Goal: Task Accomplishment & Management: Use online tool/utility

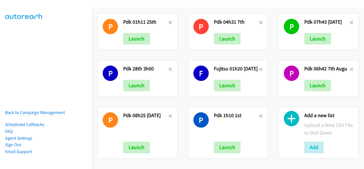
scroll to position [146, 0]
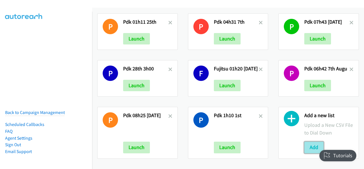
click at [313, 144] on button "Add" at bounding box center [313, 146] width 19 height 11
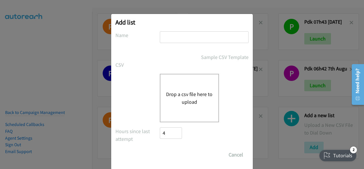
paste input "adobe"
type input "adobe"
click at [186, 99] on button "Drop a csv file here to upload" at bounding box center [189, 97] width 47 height 15
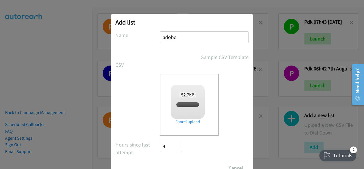
checkbox input "true"
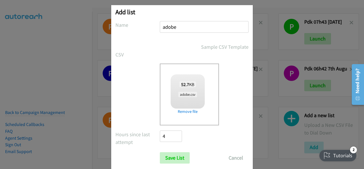
scroll to position [23, 0]
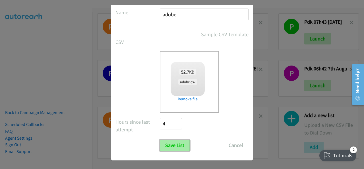
click at [172, 144] on input "Save List" at bounding box center [175, 144] width 30 height 11
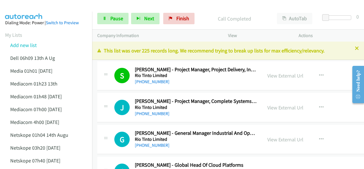
click at [44, 6] on img at bounding box center [24, 10] width 43 height 20
click at [34, 9] on img at bounding box center [24, 10] width 43 height 20
click at [110, 17] on span "Pause" at bounding box center [116, 18] width 13 height 7
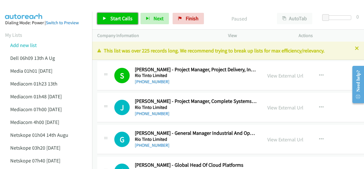
click at [112, 18] on span "Start Calls" at bounding box center [121, 18] width 22 height 7
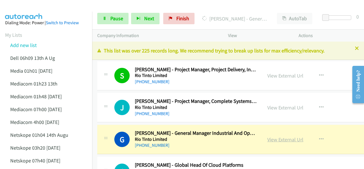
click at [278, 137] on link "View External Url" at bounding box center [285, 139] width 36 height 7
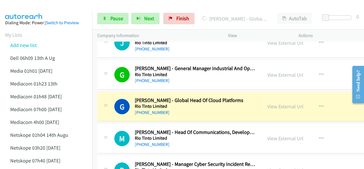
scroll to position [85, 0]
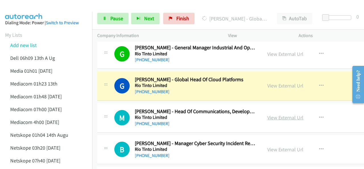
click at [270, 116] on link "View External Url" at bounding box center [285, 117] width 36 height 7
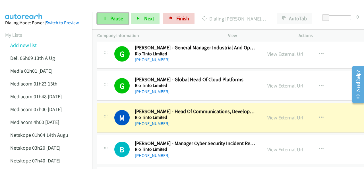
click at [111, 18] on span "Pause" at bounding box center [116, 18] width 13 height 7
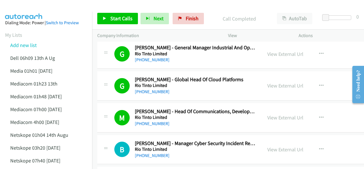
click at [32, 6] on img at bounding box center [24, 10] width 43 height 20
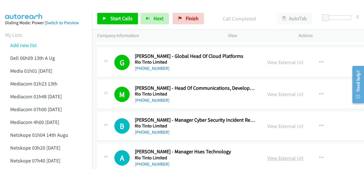
scroll to position [142, 0]
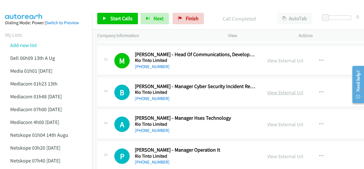
click at [270, 92] on link "View External Url" at bounding box center [285, 92] width 36 height 7
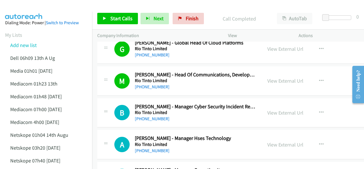
scroll to position [114, 0]
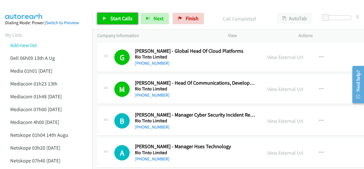
click at [117, 20] on span "Start Calls" at bounding box center [121, 18] width 22 height 7
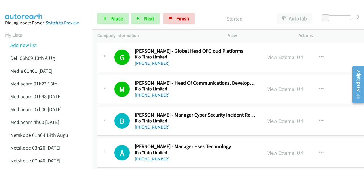
click at [17, 9] on img at bounding box center [24, 10] width 43 height 20
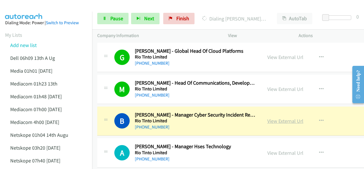
click at [273, 120] on link "View External Url" at bounding box center [285, 121] width 36 height 7
drag, startPoint x: 24, startPoint y: 5, endPoint x: 26, endPoint y: 7, distance: 3.2
click at [24, 6] on img at bounding box center [24, 10] width 43 height 20
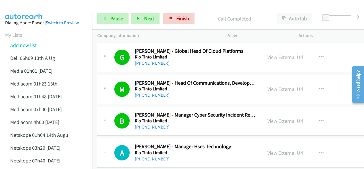
scroll to position [142, 0]
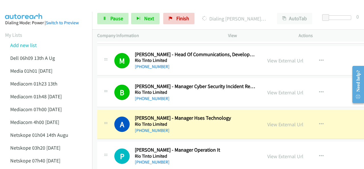
click at [24, 6] on img at bounding box center [24, 10] width 43 height 20
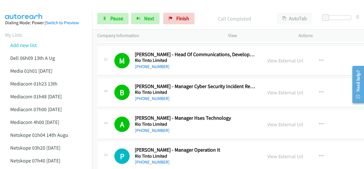
click at [39, 5] on img at bounding box center [24, 10] width 43 height 20
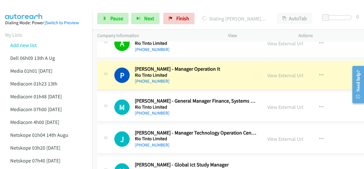
scroll to position [228, 0]
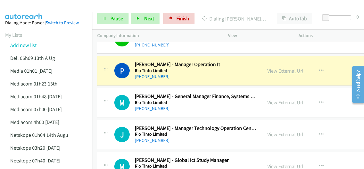
click at [286, 71] on link "View External Url" at bounding box center [285, 70] width 36 height 7
click at [110, 19] on span "Pause" at bounding box center [116, 18] width 13 height 7
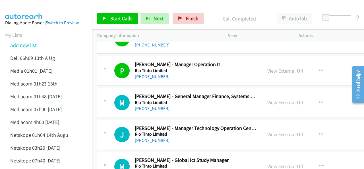
click at [31, 9] on img at bounding box center [24, 10] width 43 height 20
click at [117, 19] on span "Start Calls" at bounding box center [121, 18] width 22 height 7
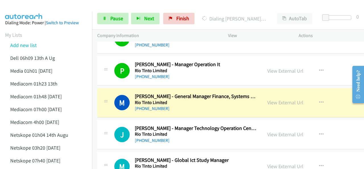
click at [48, 9] on div at bounding box center [179, 11] width 359 height 22
click at [273, 101] on link "View External Url" at bounding box center [285, 102] width 36 height 7
click at [111, 17] on span "Pause" at bounding box center [116, 18] width 13 height 7
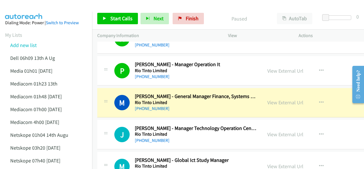
click at [32, 9] on img at bounding box center [24, 10] width 43 height 20
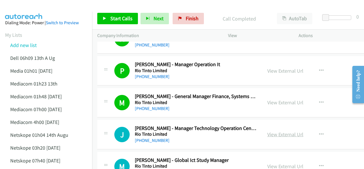
click at [282, 134] on link "View External Url" at bounding box center [285, 134] width 36 height 7
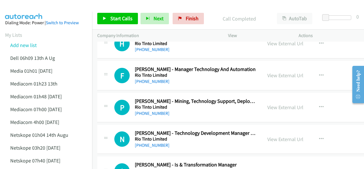
scroll to position [455, 0]
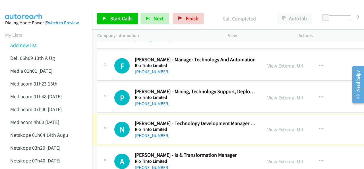
click at [283, 128] on link "View External Url" at bounding box center [285, 129] width 36 height 7
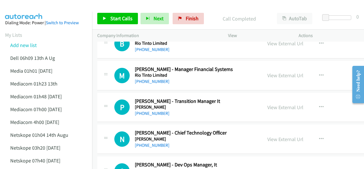
scroll to position [626, 0]
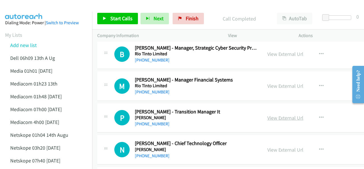
click at [282, 116] on link "View External Url" at bounding box center [285, 117] width 36 height 7
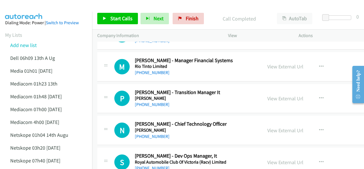
scroll to position [654, 0]
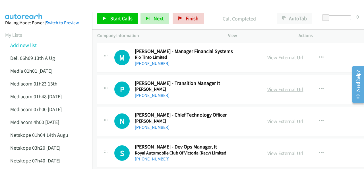
click at [267, 88] on link "View External Url" at bounding box center [285, 89] width 36 height 7
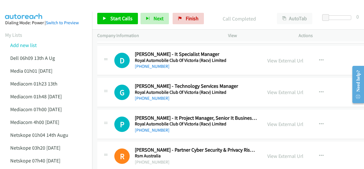
scroll to position [967, 0]
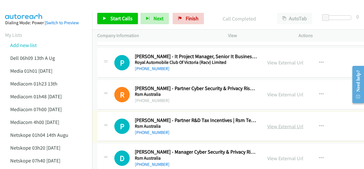
click at [275, 124] on link "View External Url" at bounding box center [285, 126] width 36 height 7
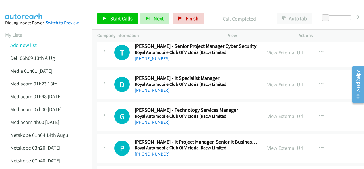
scroll to position [854, 0]
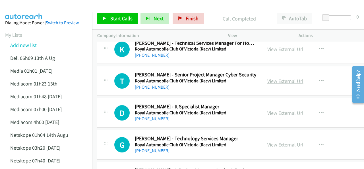
click at [267, 78] on link "View External Url" at bounding box center [285, 81] width 36 height 7
click at [108, 16] on link "Start Calls" at bounding box center [117, 18] width 41 height 11
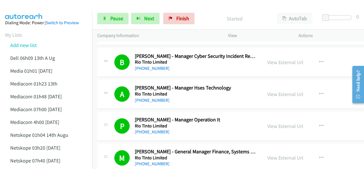
scroll to position [171, 0]
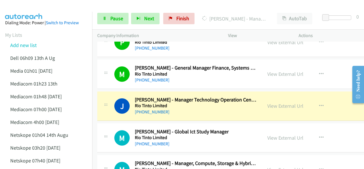
scroll to position [285, 0]
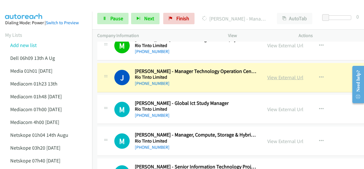
click at [267, 76] on link "View External Url" at bounding box center [285, 77] width 36 height 7
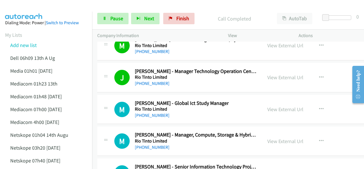
drag, startPoint x: 23, startPoint y: 4, endPoint x: 40, endPoint y: 0, distance: 17.3
click at [24, 4] on img at bounding box center [24, 10] width 43 height 20
drag, startPoint x: 32, startPoint y: 7, endPoint x: 54, endPoint y: 5, distance: 21.5
click at [32, 7] on img at bounding box center [24, 10] width 43 height 20
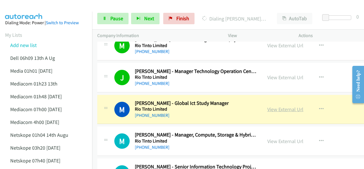
click at [274, 110] on link "View External Url" at bounding box center [285, 109] width 36 height 7
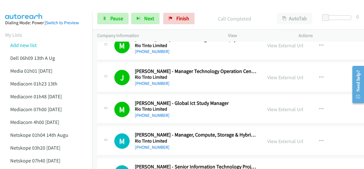
click at [44, 10] on img at bounding box center [24, 10] width 43 height 20
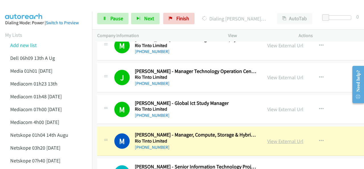
click at [273, 140] on link "View External Url" at bounding box center [285, 141] width 36 height 7
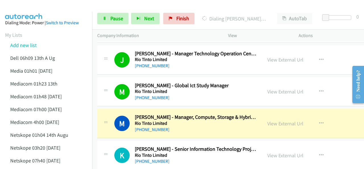
scroll to position [313, 0]
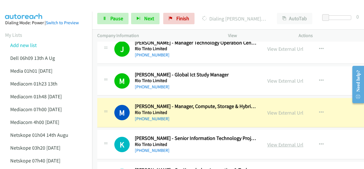
click at [273, 143] on link "View External Url" at bounding box center [285, 144] width 36 height 7
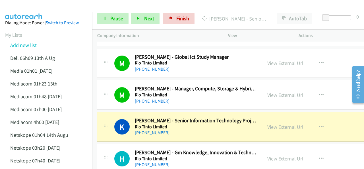
scroll to position [341, 0]
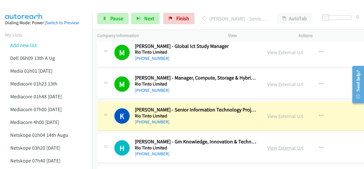
click at [272, 148] on link "View External Url" at bounding box center [285, 147] width 36 height 7
click at [26, 5] on img at bounding box center [24, 10] width 43 height 20
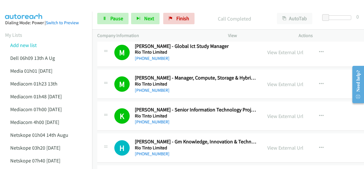
click at [39, 9] on img at bounding box center [24, 10] width 43 height 20
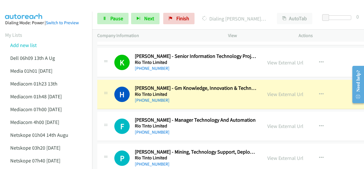
scroll to position [398, 0]
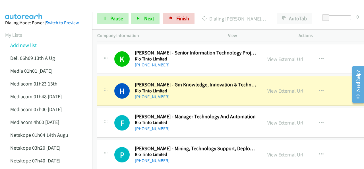
click at [267, 88] on link "View External Url" at bounding box center [285, 90] width 36 height 7
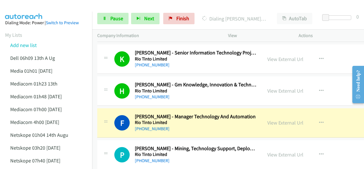
scroll to position [427, 0]
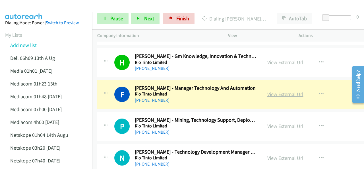
click at [267, 92] on link "View External Url" at bounding box center [285, 94] width 36 height 7
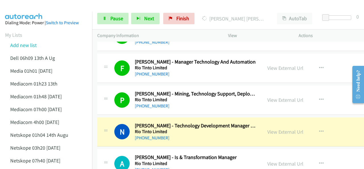
scroll to position [484, 0]
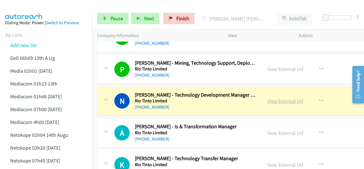
click at [267, 100] on link "View External Url" at bounding box center [285, 101] width 36 height 7
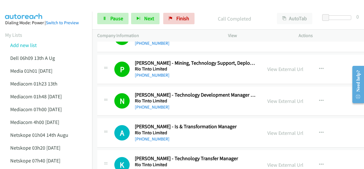
click at [37, 5] on img at bounding box center [24, 10] width 43 height 20
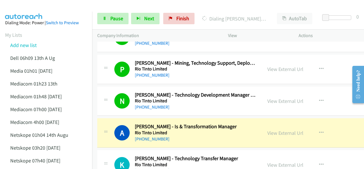
scroll to position [512, 0]
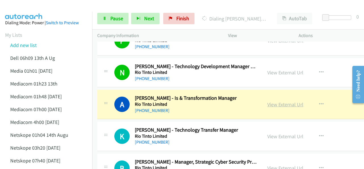
click at [277, 103] on link "View External Url" at bounding box center [285, 104] width 36 height 7
click at [106, 19] on icon at bounding box center [105, 19] width 4 height 4
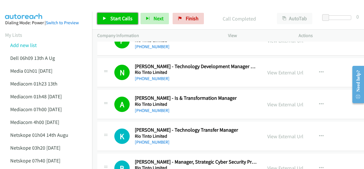
click at [112, 19] on span "Start Calls" at bounding box center [121, 18] width 22 height 7
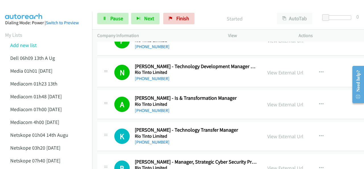
scroll to position [541, 0]
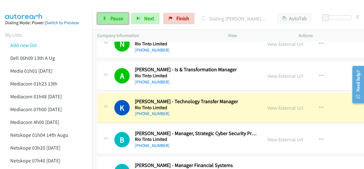
click at [110, 19] on span "Pause" at bounding box center [116, 18] width 13 height 7
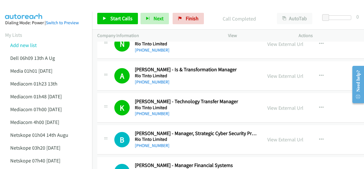
drag, startPoint x: 24, startPoint y: 9, endPoint x: 28, endPoint y: 2, distance: 7.9
click at [24, 8] on img at bounding box center [24, 10] width 43 height 20
click at [119, 26] on div "Start Calls Pause Next Finish Call Completed AutoTab AutoTab 0" at bounding box center [228, 19] width 272 height 22
click at [118, 17] on span "Start Calls" at bounding box center [121, 18] width 22 height 7
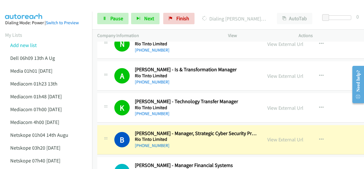
click at [45, 9] on img at bounding box center [24, 10] width 43 height 20
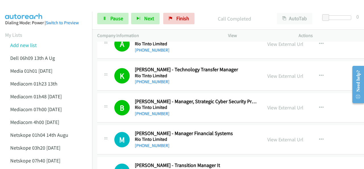
scroll to position [626, 0]
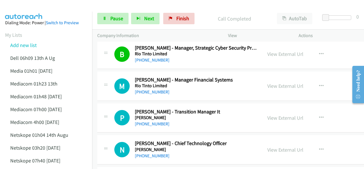
click at [18, 8] on img at bounding box center [24, 10] width 43 height 20
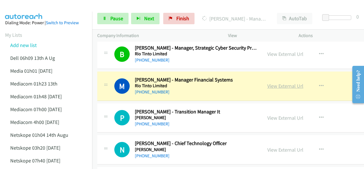
click at [274, 84] on link "View External Url" at bounding box center [285, 86] width 36 height 7
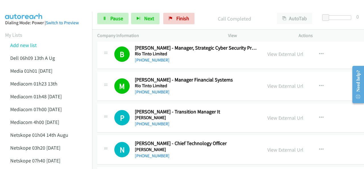
click at [47, 9] on div at bounding box center [179, 11] width 359 height 22
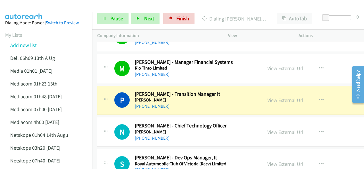
scroll to position [654, 0]
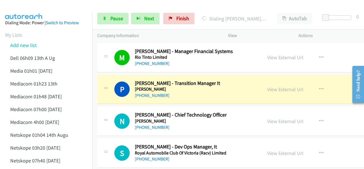
click at [40, 6] on img at bounding box center [24, 10] width 43 height 20
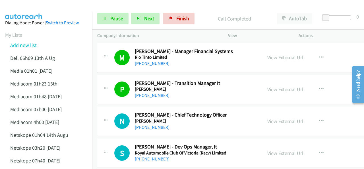
scroll to position [683, 0]
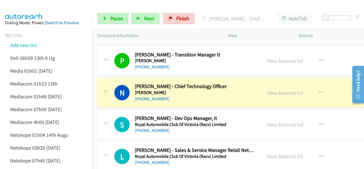
click at [26, 6] on img at bounding box center [24, 10] width 43 height 20
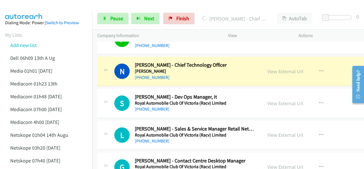
scroll to position [711, 0]
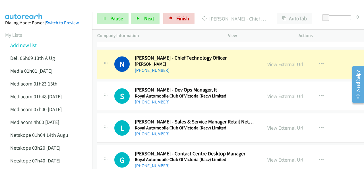
click at [29, 10] on img at bounding box center [24, 10] width 43 height 20
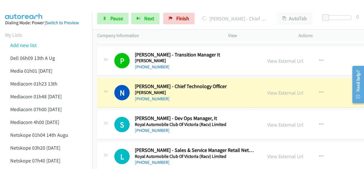
click at [32, 10] on img at bounding box center [24, 10] width 43 height 20
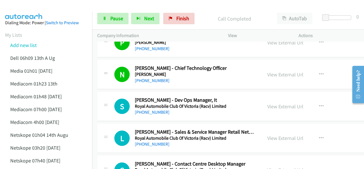
scroll to position [711, 0]
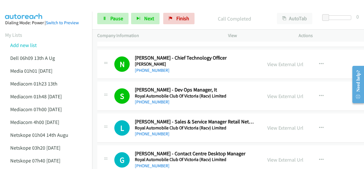
click at [42, 6] on img at bounding box center [24, 10] width 43 height 20
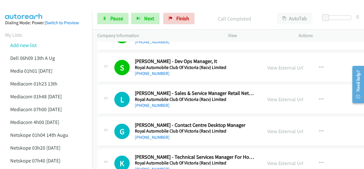
click at [108, 18] on link "Pause" at bounding box center [112, 18] width 31 height 11
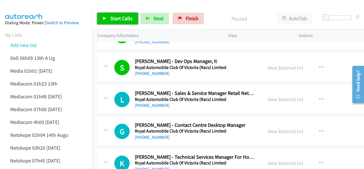
click at [108, 18] on link "Start Calls" at bounding box center [117, 18] width 41 height 11
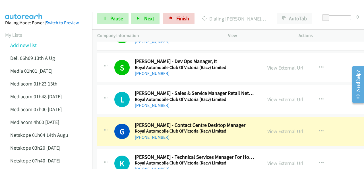
click at [36, 8] on img at bounding box center [24, 10] width 43 height 20
click at [46, 7] on div at bounding box center [179, 11] width 359 height 22
click at [267, 129] on link "View External Url" at bounding box center [285, 131] width 36 height 7
click at [109, 18] on link "Pause" at bounding box center [112, 18] width 31 height 11
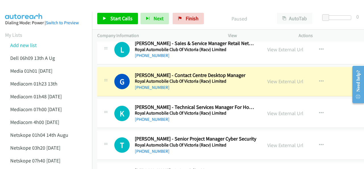
scroll to position [825, 0]
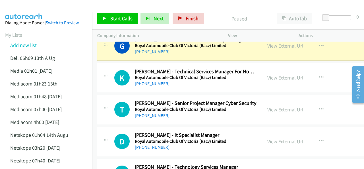
click at [274, 107] on link "View External Url" at bounding box center [285, 109] width 36 height 7
click at [118, 17] on span "Start Calls" at bounding box center [121, 18] width 22 height 7
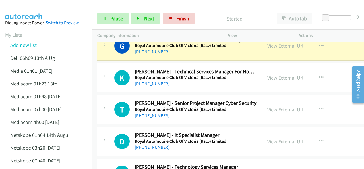
click at [48, 7] on div at bounding box center [179, 11] width 359 height 22
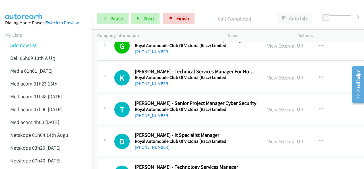
click at [36, 9] on img at bounding box center [24, 10] width 43 height 20
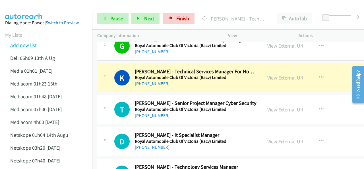
click at [273, 74] on link "View External Url" at bounding box center [285, 77] width 36 height 7
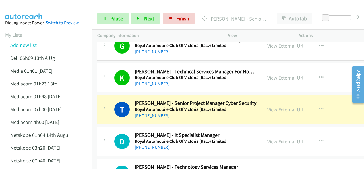
click at [271, 107] on link "View External Url" at bounding box center [285, 109] width 36 height 7
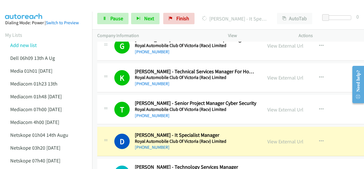
click at [26, 5] on img at bounding box center [24, 10] width 43 height 20
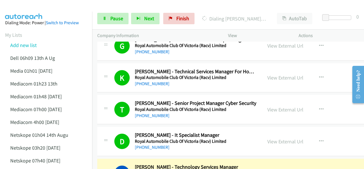
click at [35, 6] on img at bounding box center [24, 10] width 43 height 20
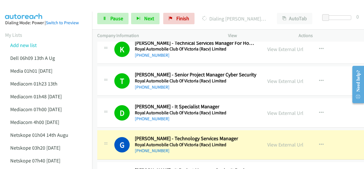
scroll to position [882, 0]
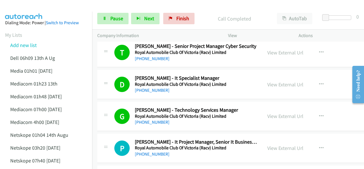
click at [32, 10] on img at bounding box center [24, 10] width 43 height 20
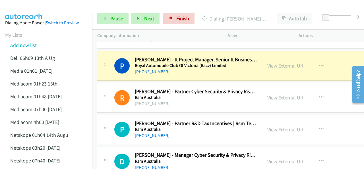
scroll to position [967, 0]
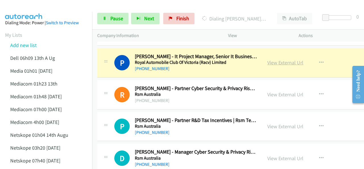
click at [271, 59] on link "View External Url" at bounding box center [285, 62] width 36 height 7
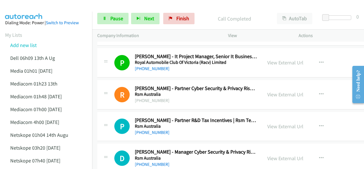
click at [38, 8] on img at bounding box center [24, 10] width 43 height 20
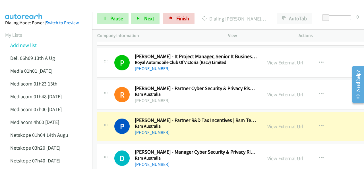
scroll to position [996, 0]
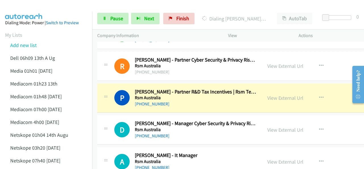
click at [36, 6] on img at bounding box center [24, 10] width 43 height 20
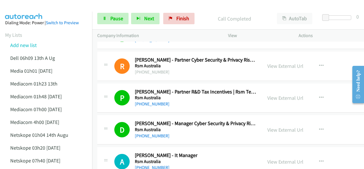
click at [38, 7] on img at bounding box center [24, 10] width 43 height 20
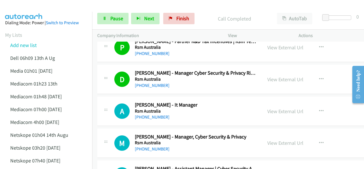
scroll to position [1053, 0]
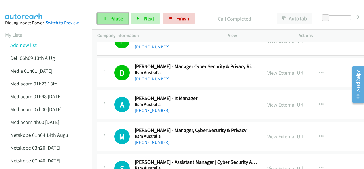
click at [122, 21] on span "Pause" at bounding box center [116, 18] width 13 height 7
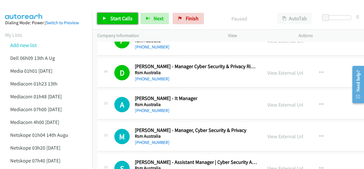
click at [114, 16] on span "Start Calls" at bounding box center [121, 18] width 22 height 7
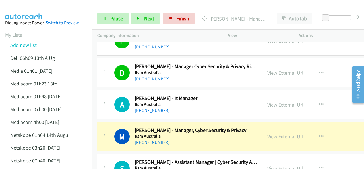
click at [44, 9] on img at bounding box center [24, 10] width 43 height 20
click at [270, 133] on link "View External Url" at bounding box center [285, 136] width 36 height 7
click at [112, 17] on span "Pause" at bounding box center [116, 18] width 13 height 7
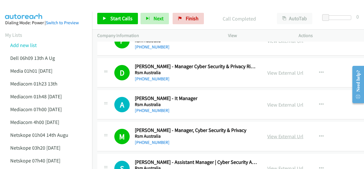
click at [267, 133] on link "View External Url" at bounding box center [285, 136] width 36 height 7
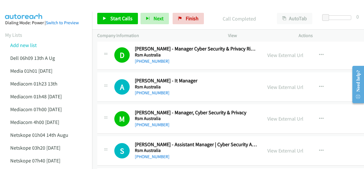
scroll to position [1081, 0]
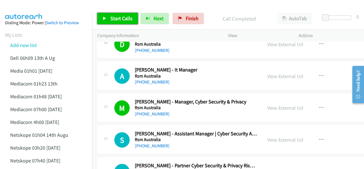
click at [118, 17] on span "Start Calls" at bounding box center [121, 18] width 22 height 7
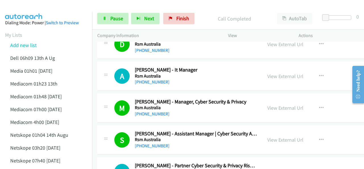
click at [44, 7] on img at bounding box center [24, 10] width 43 height 20
click at [38, 9] on img at bounding box center [24, 10] width 43 height 20
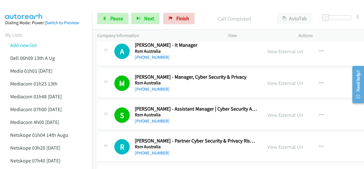
scroll to position [1110, 0]
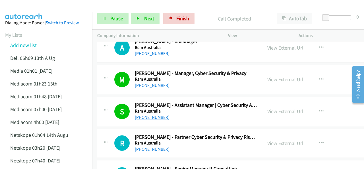
click at [149, 114] on link "+61 422 746 331" at bounding box center [152, 116] width 35 height 5
click at [24, 8] on img at bounding box center [24, 10] width 43 height 20
click at [28, 11] on main "Start Calls Pause Next Finish Call Completed AutoTab AutoTab 0 Company Informat…" at bounding box center [182, 13] width 364 height 27
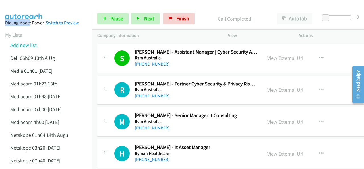
scroll to position [1167, 0]
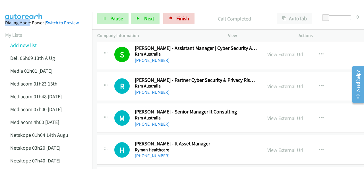
click at [147, 89] on link "+61 435 034 792" at bounding box center [152, 91] width 35 height 5
click at [37, 8] on img at bounding box center [24, 10] width 43 height 20
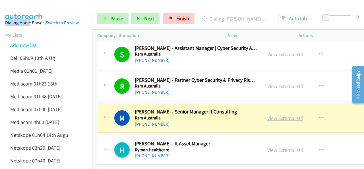
click at [267, 115] on link "View External Url" at bounding box center [285, 118] width 36 height 7
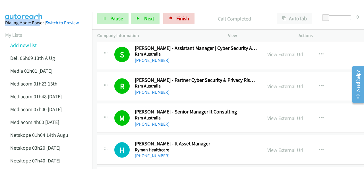
click at [36, 11] on main "Start Calls Pause Next Finish Call Completed AutoTab AutoTab 0 Company Informat…" at bounding box center [182, 13] width 364 height 27
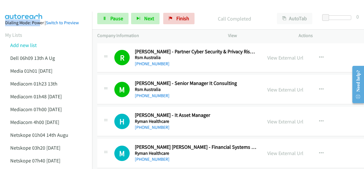
scroll to position [1224, 0]
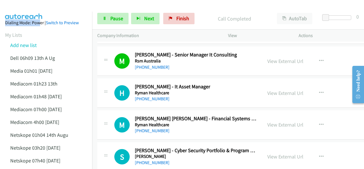
click at [29, 4] on img at bounding box center [24, 10] width 43 height 20
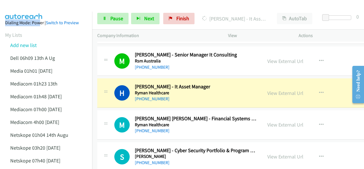
click at [56, 7] on div at bounding box center [179, 11] width 359 height 22
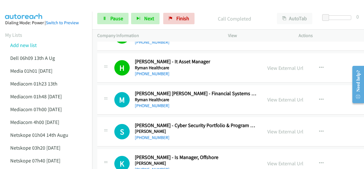
scroll to position [1252, 0]
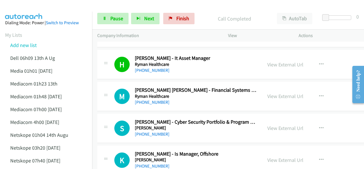
click at [39, 6] on img at bounding box center [24, 10] width 43 height 20
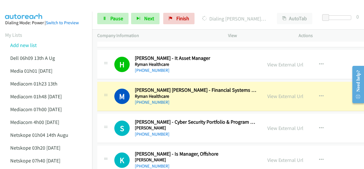
click at [55, 7] on div at bounding box center [179, 11] width 359 height 22
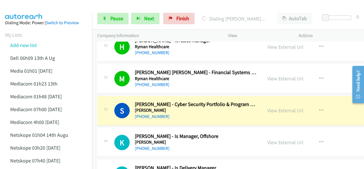
scroll to position [1280, 0]
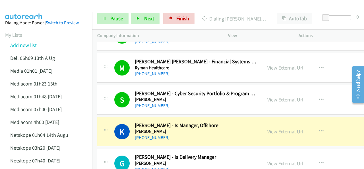
drag, startPoint x: 35, startPoint y: 5, endPoint x: 207, endPoint y: 57, distance: 180.1
click at [35, 5] on img at bounding box center [24, 10] width 43 height 20
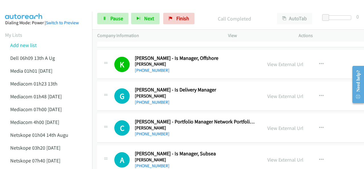
scroll to position [1337, 0]
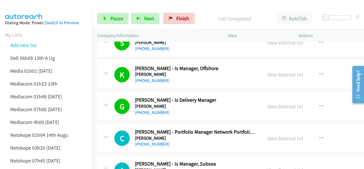
click at [41, 11] on img at bounding box center [24, 10] width 43 height 20
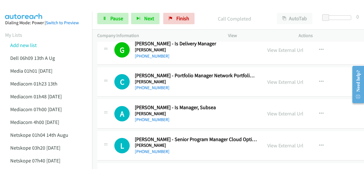
scroll to position [1394, 0]
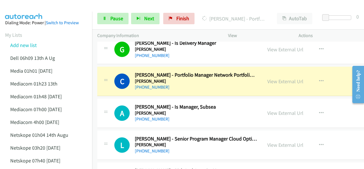
click at [30, 11] on img at bounding box center [24, 10] width 43 height 20
click at [270, 78] on link "View External Url" at bounding box center [285, 81] width 36 height 7
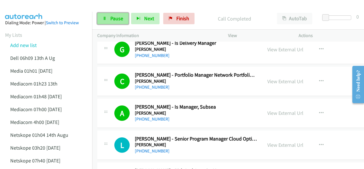
click at [104, 13] on link "Pause" at bounding box center [112, 18] width 31 height 11
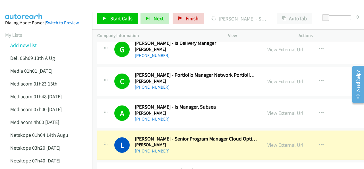
click at [53, 7] on div at bounding box center [179, 11] width 359 height 22
click at [269, 78] on link "View External Url" at bounding box center [285, 81] width 36 height 7
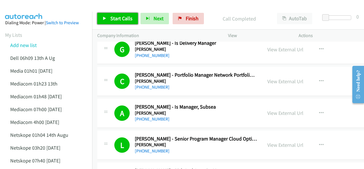
click at [122, 20] on span "Start Calls" at bounding box center [121, 18] width 22 height 7
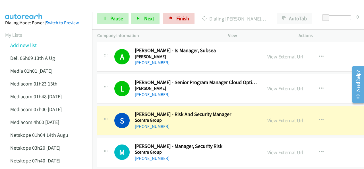
scroll to position [1451, 0]
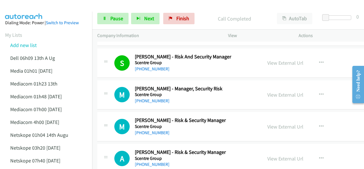
scroll to position [1480, 0]
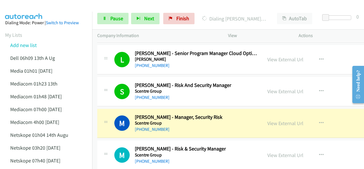
click at [33, 9] on img at bounding box center [24, 10] width 43 height 20
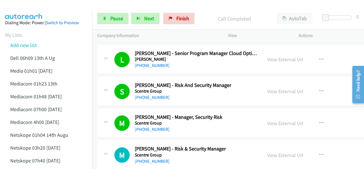
click at [38, 8] on img at bounding box center [24, 10] width 43 height 20
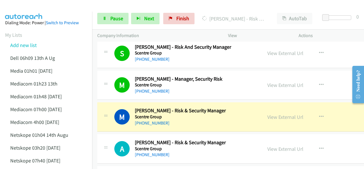
scroll to position [1537, 0]
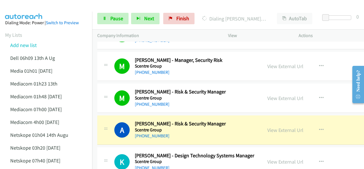
click at [37, 5] on img at bounding box center [24, 10] width 43 height 20
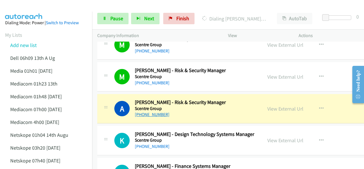
scroll to position [1565, 0]
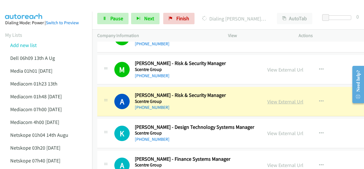
click at [275, 98] on link "View External Url" at bounding box center [285, 101] width 36 height 7
click at [113, 17] on span "Pause" at bounding box center [116, 18] width 13 height 7
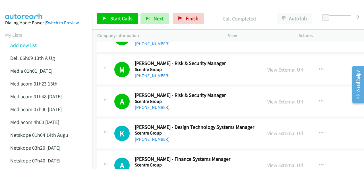
click at [34, 7] on img at bounding box center [24, 10] width 43 height 20
click at [114, 18] on span "Start Calls" at bounding box center [121, 18] width 22 height 7
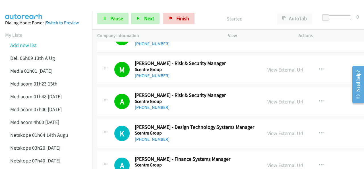
click at [36, 5] on img at bounding box center [24, 10] width 43 height 20
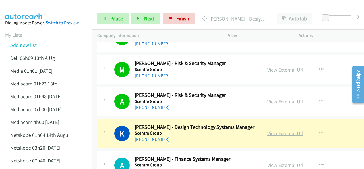
click at [273, 130] on link "View External Url" at bounding box center [285, 133] width 36 height 7
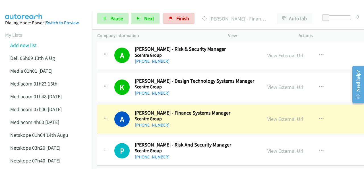
scroll to position [1622, 0]
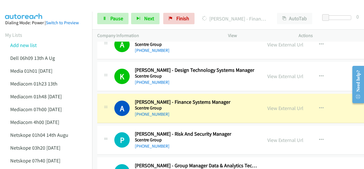
click at [39, 4] on img at bounding box center [24, 10] width 43 height 20
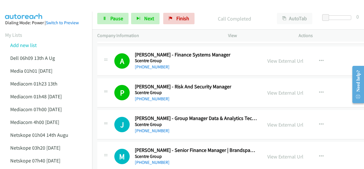
scroll to position [1679, 0]
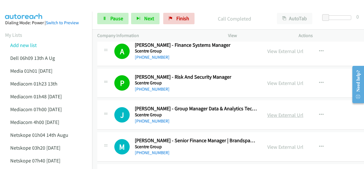
click at [270, 112] on link "View External Url" at bounding box center [285, 115] width 36 height 7
click at [147, 118] on link "+61 414 543 345" at bounding box center [152, 120] width 35 height 5
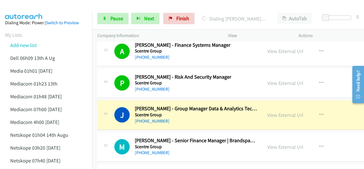
click at [47, 8] on div at bounding box center [179, 11] width 359 height 22
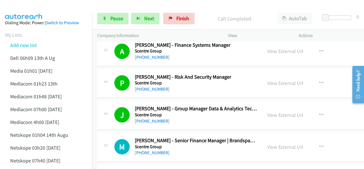
click at [46, 6] on div at bounding box center [179, 11] width 359 height 22
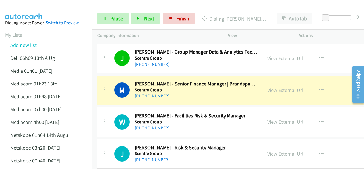
scroll to position [1736, 0]
click at [30, 6] on img at bounding box center [24, 10] width 43 height 20
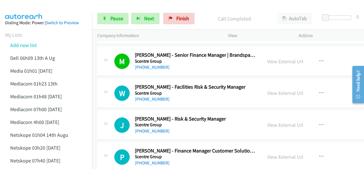
scroll to position [1821, 0]
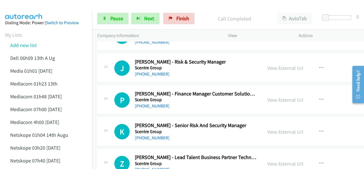
click at [38, 9] on img at bounding box center [24, 10] width 43 height 20
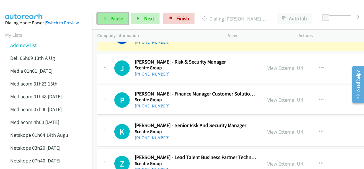
click at [109, 17] on link "Pause" at bounding box center [112, 18] width 31 height 11
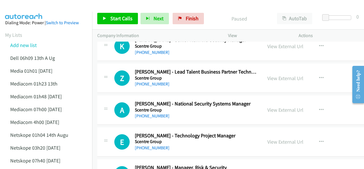
scroll to position [1935, 0]
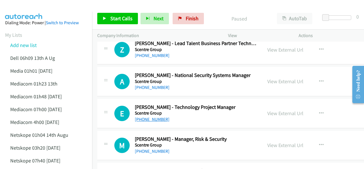
click at [145, 116] on link "+61 437 238 160" at bounding box center [152, 118] width 35 height 5
click at [46, 8] on div at bounding box center [179, 11] width 359 height 22
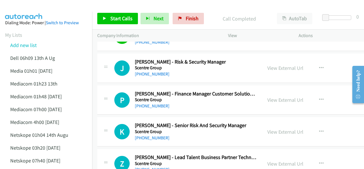
scroll to position [1850, 0]
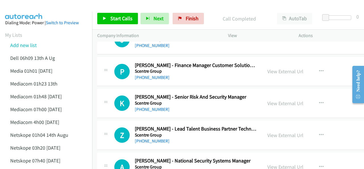
click at [31, 6] on img at bounding box center [24, 10] width 43 height 20
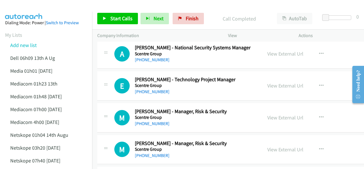
scroll to position [1963, 0]
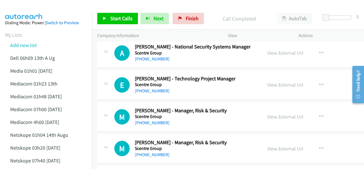
click at [28, 6] on img at bounding box center [24, 10] width 43 height 20
click at [44, 6] on img at bounding box center [24, 10] width 43 height 20
click at [116, 18] on span "Start Calls" at bounding box center [121, 18] width 22 height 7
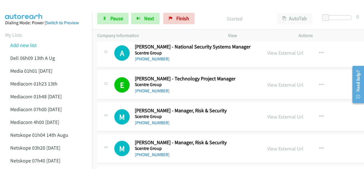
click at [35, 5] on img at bounding box center [24, 10] width 43 height 20
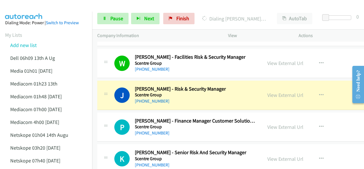
scroll to position [1793, 0]
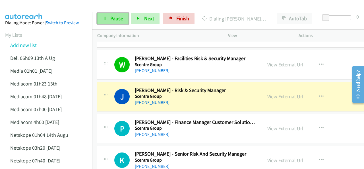
click at [115, 18] on span "Pause" at bounding box center [116, 18] width 13 height 7
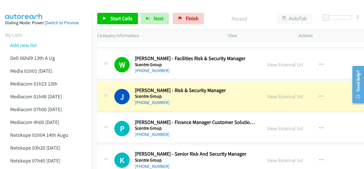
drag, startPoint x: 14, startPoint y: 13, endPoint x: 137, endPoint y: 43, distance: 127.5
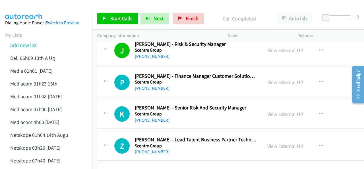
scroll to position [1850, 0]
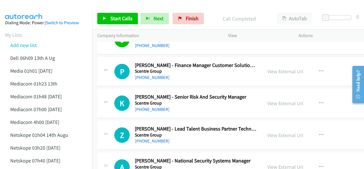
click at [46, 7] on div at bounding box center [179, 11] width 359 height 22
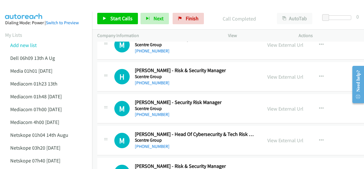
scroll to position [2077, 0]
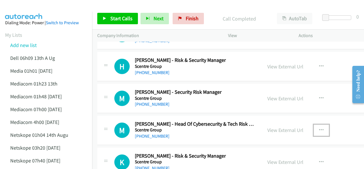
click at [319, 128] on icon "button" at bounding box center [321, 130] width 5 height 5
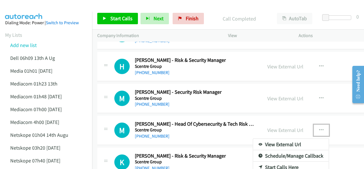
drag, startPoint x: 275, startPoint y: 162, endPoint x: 265, endPoint y: 153, distance: 13.7
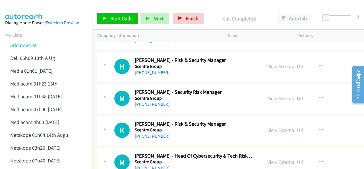
click at [118, 19] on div at bounding box center [182, 84] width 364 height 169
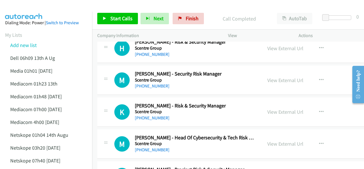
scroll to position [2106, 0]
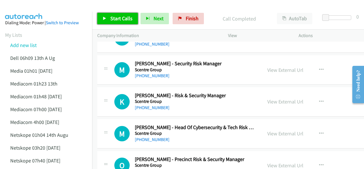
click at [115, 18] on span "Start Calls" at bounding box center [121, 18] width 22 height 7
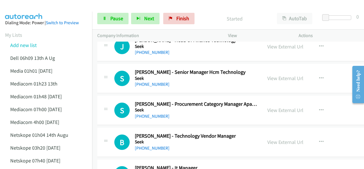
scroll to position [2276, 0]
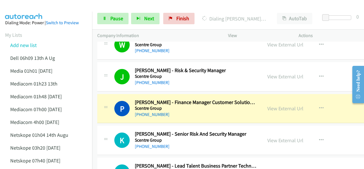
scroll to position [1850, 0]
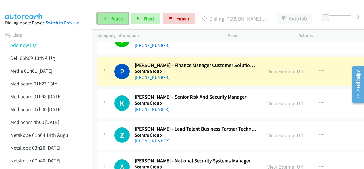
click at [107, 17] on link "Pause" at bounding box center [112, 18] width 31 height 11
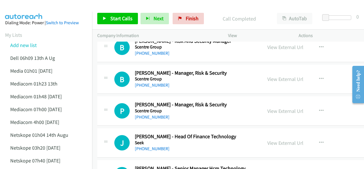
scroll to position [2362, 0]
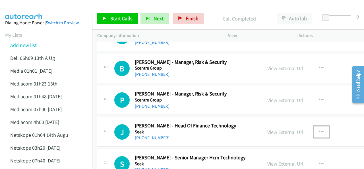
click at [319, 129] on icon "button" at bounding box center [321, 131] width 5 height 5
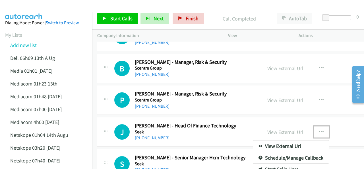
click at [278, 163] on link "Start Calls Here" at bounding box center [291, 168] width 76 height 11
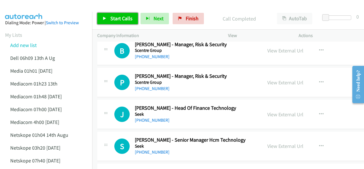
scroll to position [2390, 0]
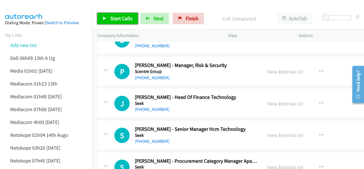
click at [118, 19] on span "Start Calls" at bounding box center [121, 18] width 22 height 7
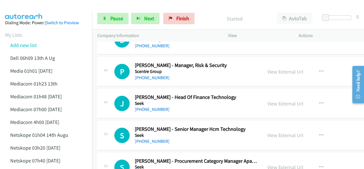
click at [41, 9] on img at bounding box center [24, 10] width 43 height 20
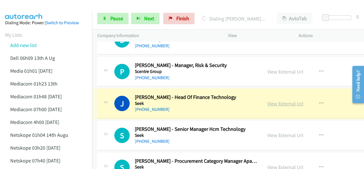
click at [271, 100] on link "View External Url" at bounding box center [285, 103] width 36 height 7
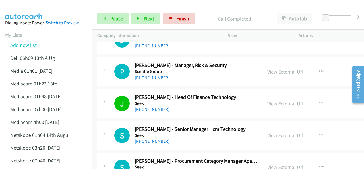
click at [41, 8] on img at bounding box center [24, 10] width 43 height 20
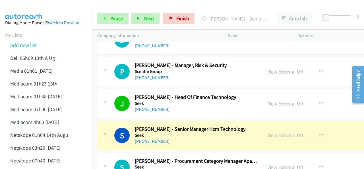
scroll to position [2419, 0]
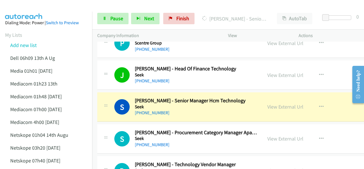
click at [38, 7] on img at bounding box center [24, 10] width 43 height 20
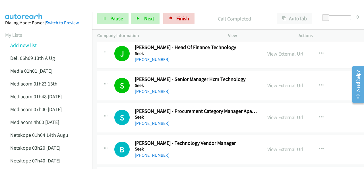
scroll to position [2447, 0]
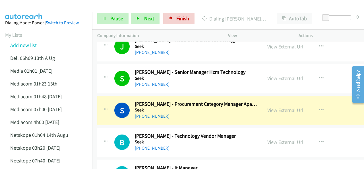
scroll to position [2476, 0]
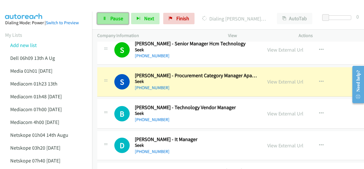
click at [120, 18] on span "Pause" at bounding box center [116, 18] width 13 height 7
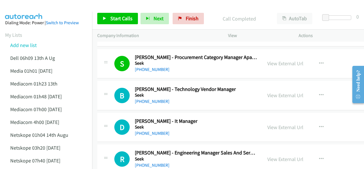
scroll to position [2504, 0]
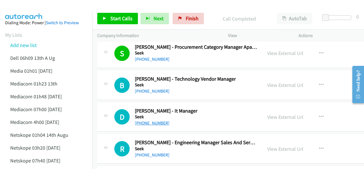
click at [148, 120] on link "+61 3 8517 4100" at bounding box center [152, 122] width 35 height 5
click at [31, 10] on img at bounding box center [24, 10] width 43 height 20
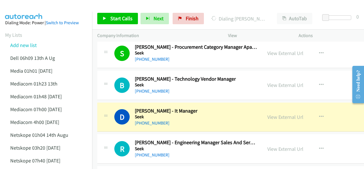
scroll to position [2532, 0]
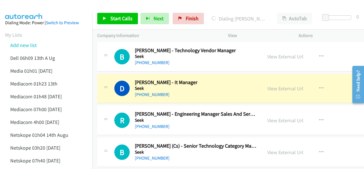
click at [31, 7] on img at bounding box center [24, 10] width 43 height 20
click at [33, 6] on img at bounding box center [24, 10] width 43 height 20
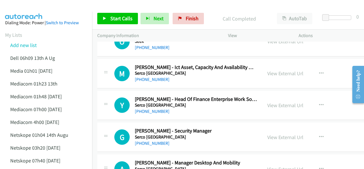
scroll to position [2703, 0]
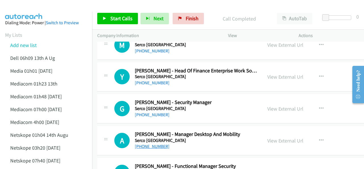
click at [152, 143] on link "+61 406 531 703" at bounding box center [152, 145] width 35 height 5
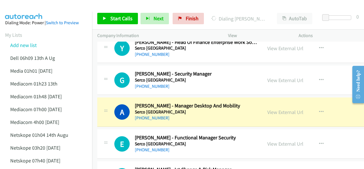
scroll to position [2760, 0]
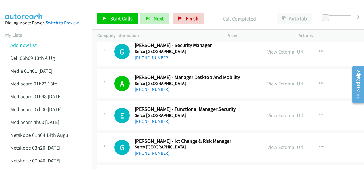
click at [39, 5] on img at bounding box center [24, 10] width 43 height 20
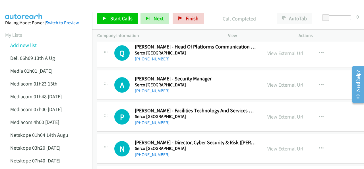
scroll to position [2959, 0]
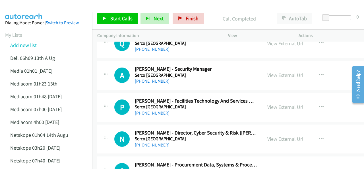
click at [153, 142] on link "+61 481 003 400" at bounding box center [152, 144] width 35 height 5
click at [33, 9] on img at bounding box center [24, 10] width 43 height 20
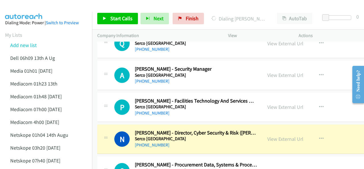
scroll to position [2988, 0]
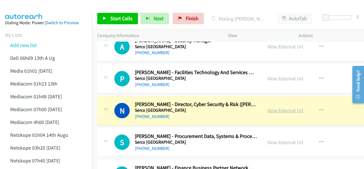
click at [274, 107] on link "View External Url" at bounding box center [285, 110] width 36 height 7
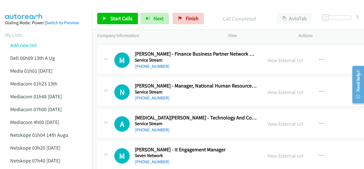
scroll to position [3130, 0]
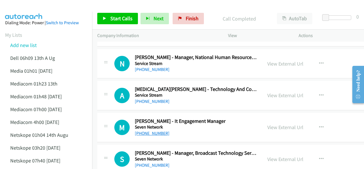
click at [148, 130] on link "+61 400 665 437" at bounding box center [152, 132] width 35 height 5
click at [30, 9] on img at bounding box center [24, 10] width 43 height 20
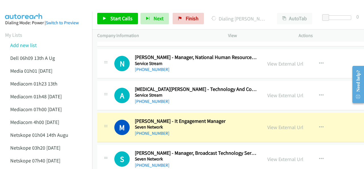
click at [53, 11] on div at bounding box center [179, 11] width 359 height 22
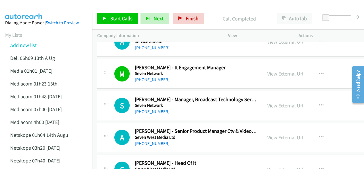
scroll to position [3187, 0]
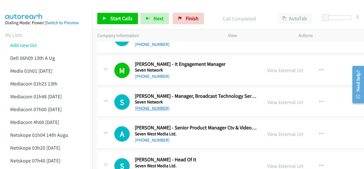
click at [159, 105] on link "+61 419 939 928" at bounding box center [152, 107] width 35 height 5
click at [25, 10] on img at bounding box center [24, 10] width 43 height 20
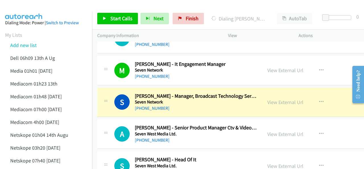
scroll to position [3215, 0]
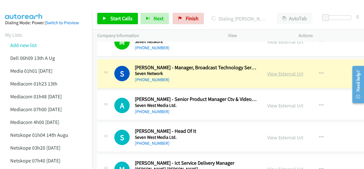
click at [267, 70] on link "View External Url" at bounding box center [285, 73] width 36 height 7
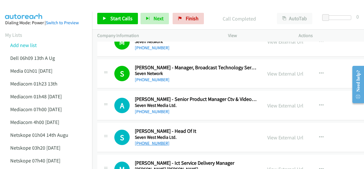
click at [147, 140] on link "+61 498 980 800" at bounding box center [152, 142] width 35 height 5
click at [30, 8] on img at bounding box center [24, 10] width 43 height 20
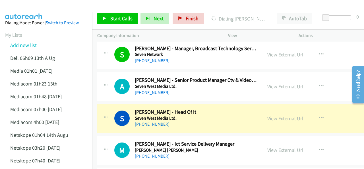
scroll to position [3244, 0]
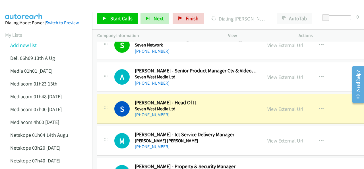
click at [40, 10] on img at bounding box center [24, 10] width 43 height 20
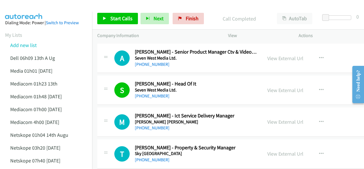
scroll to position [3272, 0]
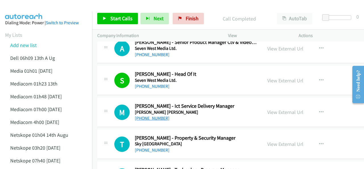
click at [150, 115] on link "+61 410 455 012" at bounding box center [152, 117] width 35 height 5
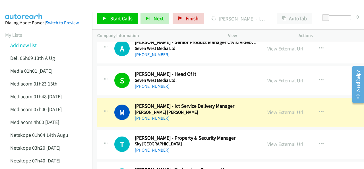
click at [28, 9] on img at bounding box center [24, 10] width 43 height 20
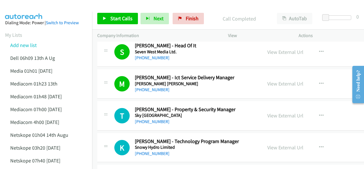
scroll to position [3329, 0]
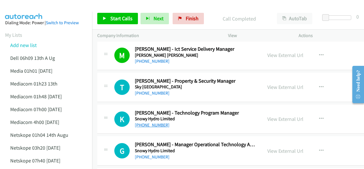
click at [150, 122] on link "+61 448 102 053" at bounding box center [152, 124] width 35 height 5
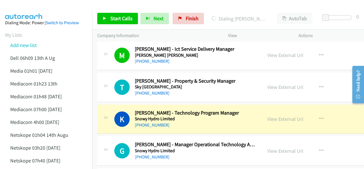
click at [27, 9] on img at bounding box center [24, 10] width 43 height 20
click at [37, 8] on img at bounding box center [24, 10] width 43 height 20
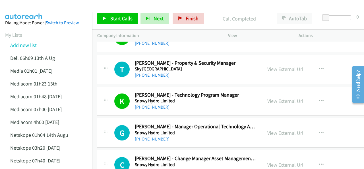
scroll to position [3358, 0]
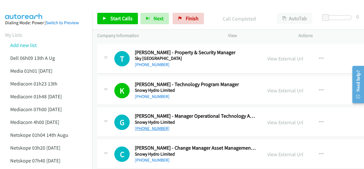
click at [147, 125] on link "+61 488 404 009" at bounding box center [152, 127] width 35 height 5
click at [45, 11] on img at bounding box center [24, 10] width 43 height 20
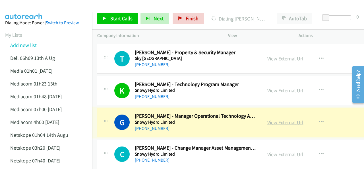
click at [273, 119] on link "View External Url" at bounding box center [285, 122] width 36 height 7
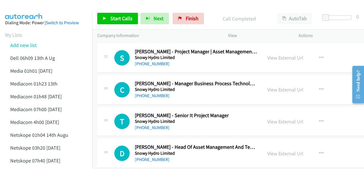
scroll to position [3528, 0]
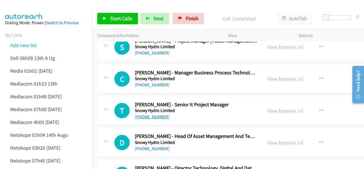
click at [158, 114] on link "+64 27 894 6403" at bounding box center [152, 116] width 35 height 5
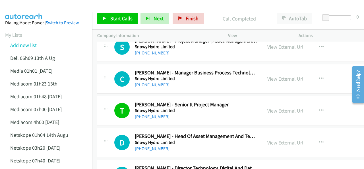
click at [57, 9] on div at bounding box center [179, 11] width 359 height 22
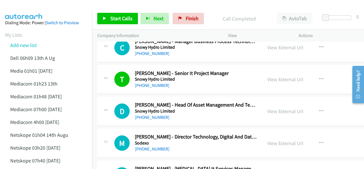
scroll to position [3585, 0]
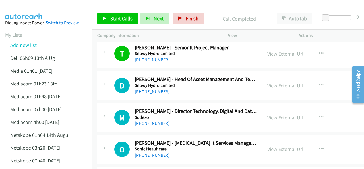
click at [149, 120] on link "+61 411 252 672" at bounding box center [152, 122] width 35 height 5
click at [41, 8] on img at bounding box center [24, 10] width 43 height 20
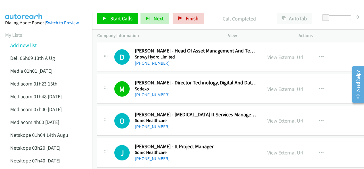
scroll to position [3642, 0]
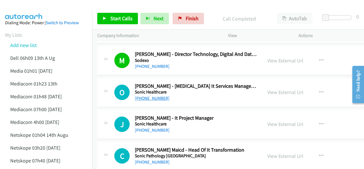
click at [151, 95] on link "+61 2 9855 5444" at bounding box center [152, 97] width 35 height 5
click at [42, 9] on img at bounding box center [24, 10] width 43 height 20
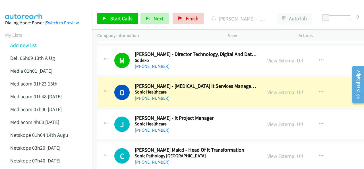
click at [50, 5] on div at bounding box center [179, 11] width 359 height 22
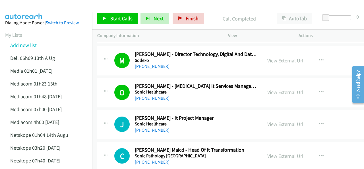
click at [41, 6] on img at bounding box center [24, 10] width 43 height 20
click at [147, 127] on link "+61 436 844 445" at bounding box center [152, 129] width 35 height 5
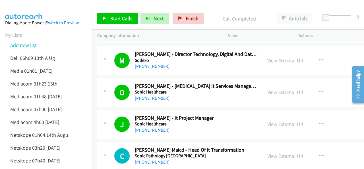
scroll to position [3671, 0]
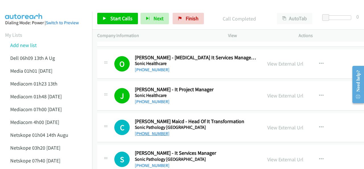
click at [152, 131] on link "+61 481 906 207" at bounding box center [152, 133] width 35 height 5
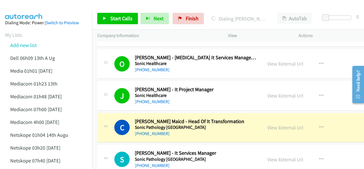
click at [46, 6] on div at bounding box center [179, 11] width 359 height 22
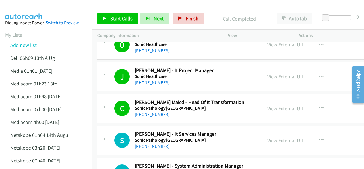
scroll to position [3699, 0]
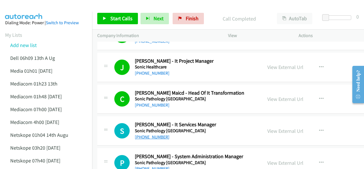
click at [157, 134] on link "+61 412 744 626" at bounding box center [152, 136] width 35 height 5
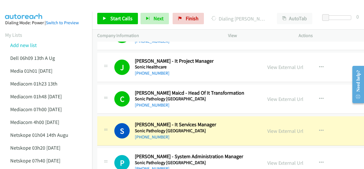
drag, startPoint x: 155, startPoint y: 124, endPoint x: 57, endPoint y: 9, distance: 151.2
click at [57, 9] on div at bounding box center [179, 11] width 359 height 22
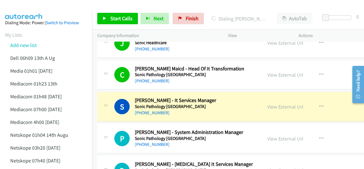
scroll to position [3728, 0]
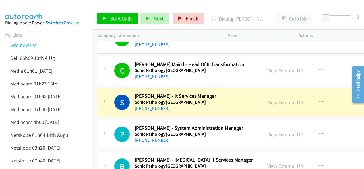
click at [271, 99] on link "View External Url" at bounding box center [285, 102] width 36 height 7
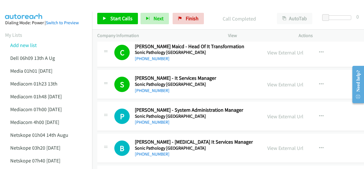
scroll to position [3756, 0]
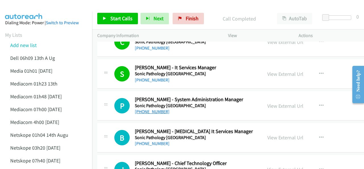
click at [149, 109] on link "+61 403 729 348" at bounding box center [152, 111] width 35 height 5
click at [38, 8] on img at bounding box center [24, 10] width 43 height 20
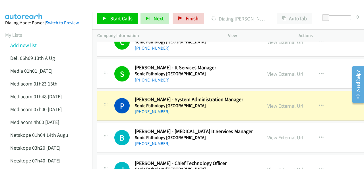
click at [48, 6] on div at bounding box center [179, 11] width 359 height 22
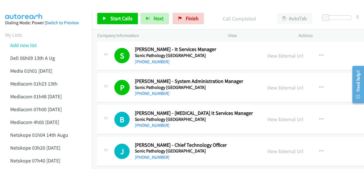
scroll to position [3784, 0]
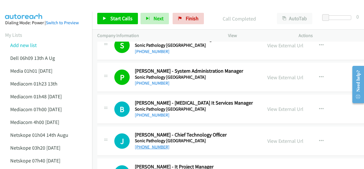
click at [150, 144] on link "+61 7 3421 4250" at bounding box center [152, 146] width 35 height 5
click at [45, 9] on div at bounding box center [179, 11] width 359 height 22
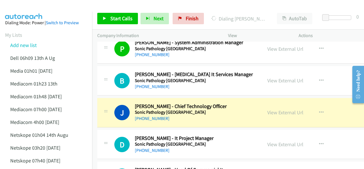
scroll to position [3841, 0]
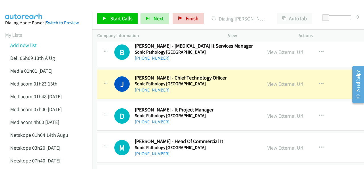
click at [52, 8] on div at bounding box center [179, 11] width 359 height 22
click at [57, 9] on div at bounding box center [179, 11] width 359 height 22
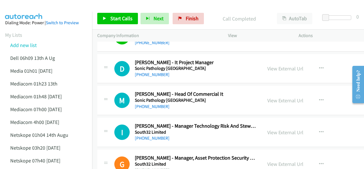
scroll to position [3898, 0]
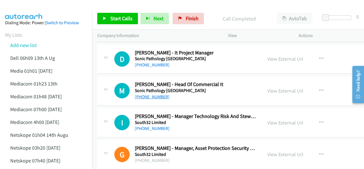
click at [157, 94] on link "+61 488 992 734" at bounding box center [152, 96] width 35 height 5
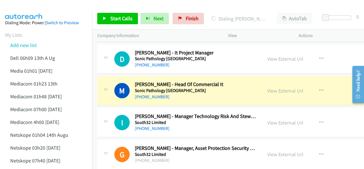
drag, startPoint x: 25, startPoint y: 12, endPoint x: 29, endPoint y: 11, distance: 3.4
click at [33, 6] on img at bounding box center [24, 10] width 43 height 20
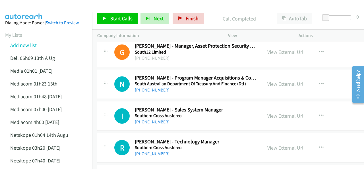
scroll to position [4012, 0]
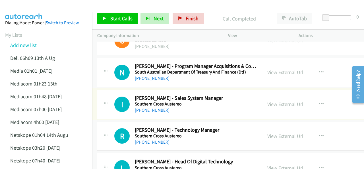
click at [150, 107] on link "+61 404 753 682" at bounding box center [152, 109] width 35 height 5
click at [27, 10] on img at bounding box center [24, 10] width 43 height 20
click at [44, 4] on img at bounding box center [24, 10] width 43 height 20
drag, startPoint x: 247, startPoint y: 132, endPoint x: 344, endPoint y: 123, distance: 97.2
click at [152, 139] on link "+61 3 9252 1133" at bounding box center [152, 141] width 35 height 5
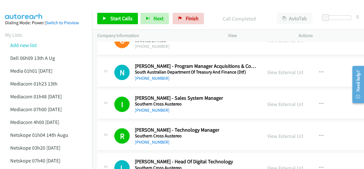
click at [35, 11] on img at bounding box center [24, 10] width 43 height 20
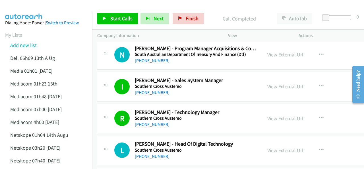
scroll to position [4041, 0]
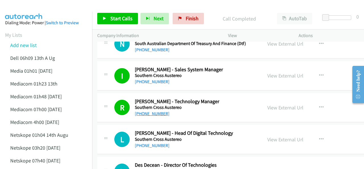
click at [149, 111] on link "+61 3 9252 1133" at bounding box center [152, 113] width 35 height 5
click at [44, 11] on img at bounding box center [24, 10] width 43 height 20
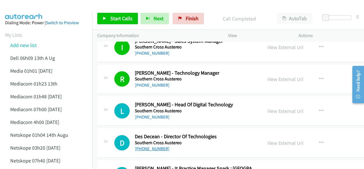
click at [147, 146] on link "+61 3 9252 1019" at bounding box center [152, 148] width 35 height 5
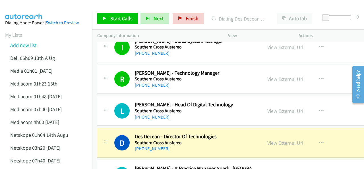
click at [40, 7] on img at bounding box center [24, 10] width 43 height 20
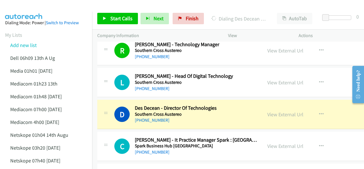
scroll to position [4126, 0]
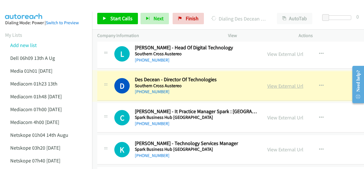
click at [267, 83] on link "View External Url" at bounding box center [285, 86] width 36 height 7
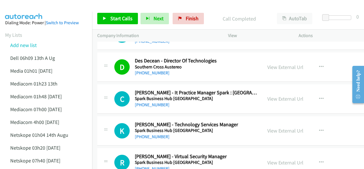
scroll to position [4154, 0]
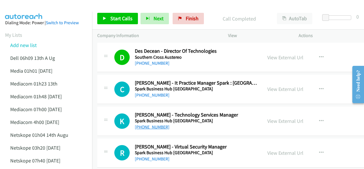
click at [155, 124] on link "+64 274 848 294" at bounding box center [152, 126] width 35 height 5
click at [40, 7] on img at bounding box center [24, 10] width 43 height 20
click at [271, 118] on link "View External Url" at bounding box center [285, 121] width 36 height 7
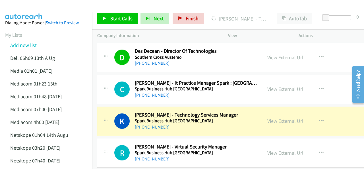
click at [36, 9] on img at bounding box center [24, 10] width 43 height 20
drag, startPoint x: 48, startPoint y: 5, endPoint x: 148, endPoint y: 51, distance: 109.7
click at [48, 5] on div at bounding box center [179, 11] width 359 height 22
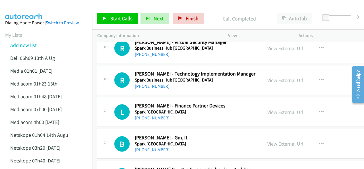
scroll to position [4268, 0]
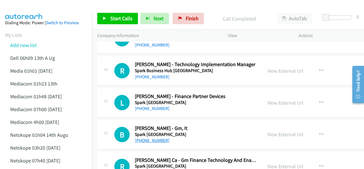
click at [150, 137] on link "+64 3 353 3636" at bounding box center [152, 139] width 35 height 5
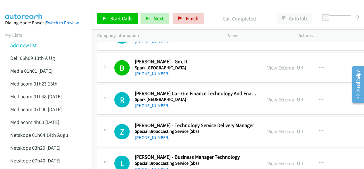
scroll to position [4354, 0]
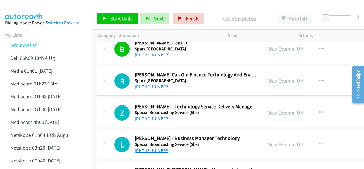
click at [151, 148] on link "+61 452 247 422" at bounding box center [152, 150] width 35 height 5
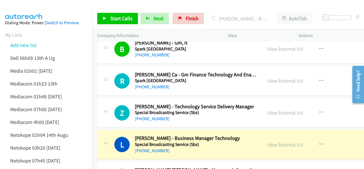
click at [45, 5] on div at bounding box center [179, 11] width 359 height 22
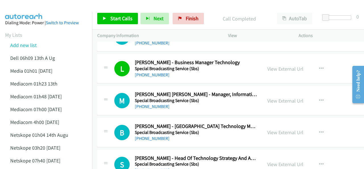
scroll to position [4439, 0]
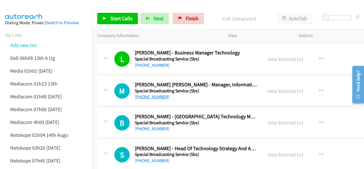
click at [150, 94] on link "+61 410 530 575" at bounding box center [152, 96] width 35 height 5
drag, startPoint x: 31, startPoint y: 8, endPoint x: 95, endPoint y: 27, distance: 67.3
click at [31, 7] on img at bounding box center [24, 10] width 43 height 20
click at [150, 126] on link "+61 1800 500 727" at bounding box center [152, 128] width 35 height 5
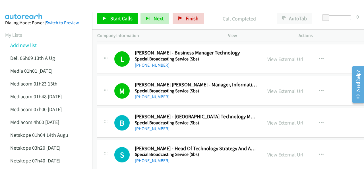
click at [36, 9] on img at bounding box center [24, 10] width 43 height 20
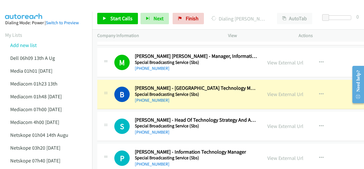
scroll to position [4496, 0]
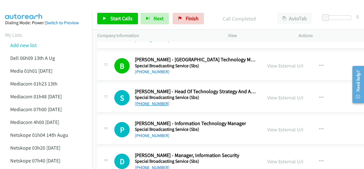
click at [158, 101] on link "+61 410 538 659" at bounding box center [152, 103] width 35 height 5
click at [34, 10] on img at bounding box center [24, 10] width 43 height 20
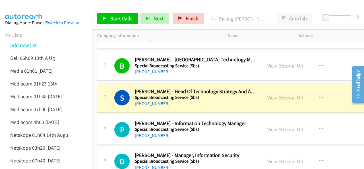
scroll to position [4524, 0]
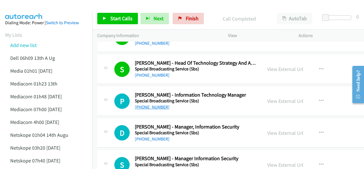
click at [156, 104] on link "+64 21 862 404" at bounding box center [152, 106] width 35 height 5
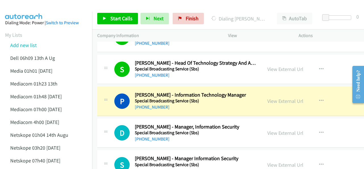
click at [40, 6] on img at bounding box center [24, 10] width 43 height 20
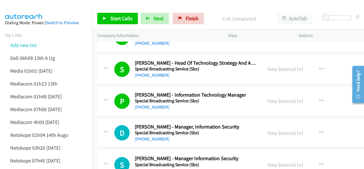
drag, startPoint x: 24, startPoint y: 7, endPoint x: 112, endPoint y: 48, distance: 97.9
click at [24, 7] on img at bounding box center [24, 10] width 43 height 20
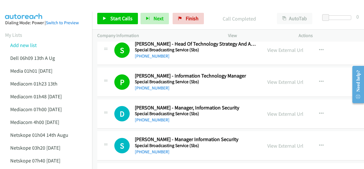
scroll to position [4553, 0]
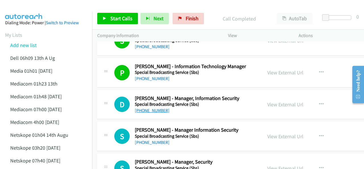
click at [155, 108] on link "+61 403 303 939" at bounding box center [152, 110] width 35 height 5
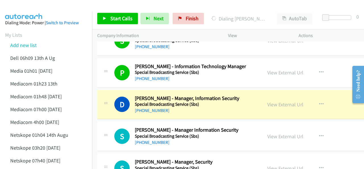
click at [42, 10] on img at bounding box center [24, 10] width 43 height 20
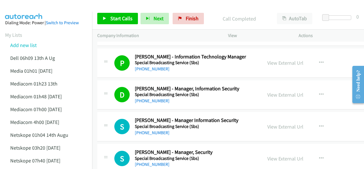
scroll to position [4581, 0]
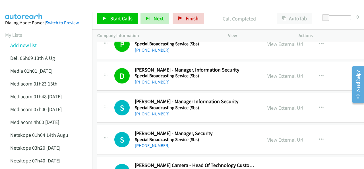
click at [151, 111] on link "+61 402 068 788" at bounding box center [152, 113] width 35 height 5
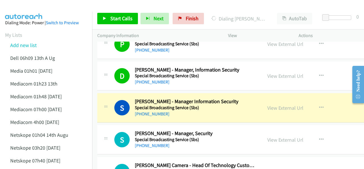
drag, startPoint x: 36, startPoint y: 7, endPoint x: 128, endPoint y: 48, distance: 100.4
click at [36, 7] on img at bounding box center [24, 10] width 43 height 20
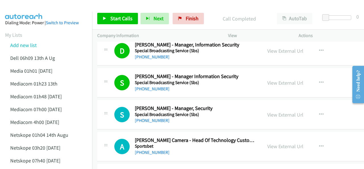
scroll to position [4638, 0]
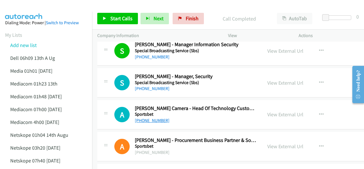
click at [154, 118] on link "+61 427 218 885" at bounding box center [152, 120] width 35 height 5
click at [32, 6] on img at bounding box center [24, 10] width 43 height 20
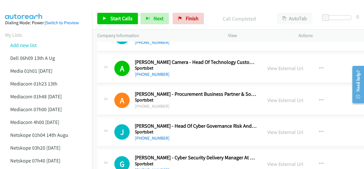
scroll to position [4695, 0]
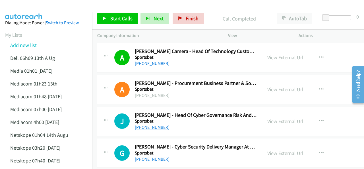
click at [152, 124] on link "+61 1800 990 907" at bounding box center [152, 126] width 35 height 5
click at [38, 5] on img at bounding box center [24, 10] width 43 height 20
click at [53, 7] on div at bounding box center [179, 11] width 359 height 22
click at [28, 10] on img at bounding box center [24, 10] width 43 height 20
click at [59, 7] on div at bounding box center [179, 11] width 359 height 22
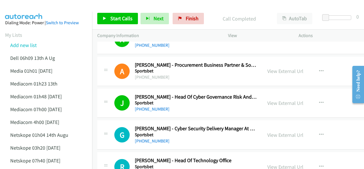
scroll to position [4723, 0]
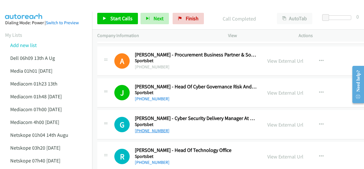
click at [151, 128] on link "+61 407 859 785" at bounding box center [152, 130] width 35 height 5
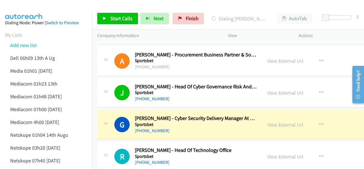
click at [29, 8] on img at bounding box center [24, 10] width 43 height 20
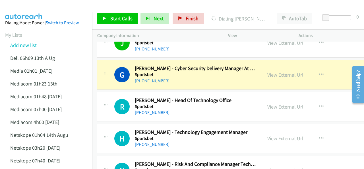
scroll to position [4780, 0]
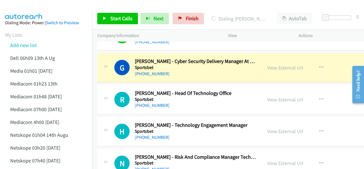
click at [51, 11] on div at bounding box center [179, 11] width 359 height 22
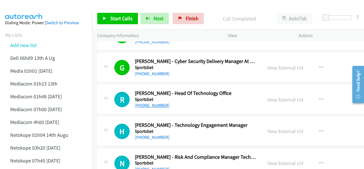
click at [152, 102] on link "+61 409 405 863" at bounding box center [152, 104] width 35 height 5
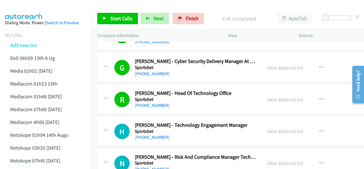
click at [29, 9] on img at bounding box center [24, 10] width 43 height 20
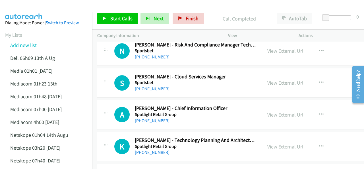
scroll to position [4894, 0]
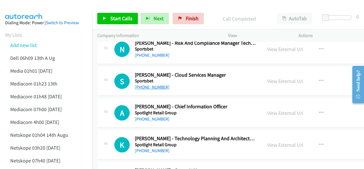
click at [148, 84] on link "+61 426 027 828" at bounding box center [152, 86] width 35 height 5
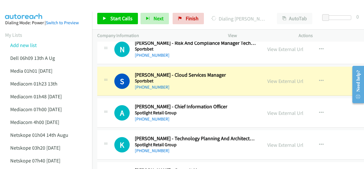
click at [268, 78] on link "View External Url" at bounding box center [285, 81] width 36 height 7
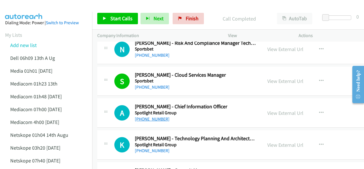
click at [150, 116] on link "+61 419 814 087" at bounding box center [152, 118] width 35 height 5
click at [39, 11] on img at bounding box center [24, 10] width 43 height 20
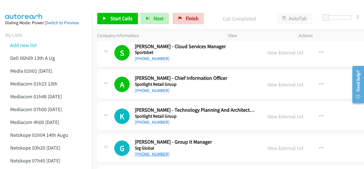
click at [155, 151] on link "+61 428 761 270" at bounding box center [152, 153] width 35 height 5
click at [25, 6] on img at bounding box center [24, 10] width 43 height 20
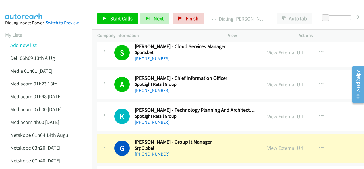
scroll to position [4951, 0]
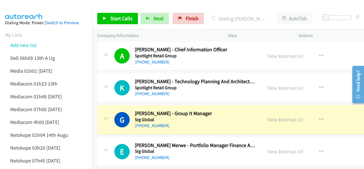
click at [21, 10] on img at bounding box center [24, 10] width 43 height 20
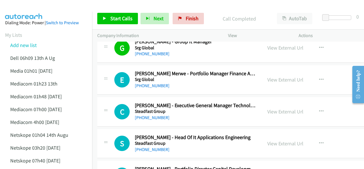
scroll to position [5036, 0]
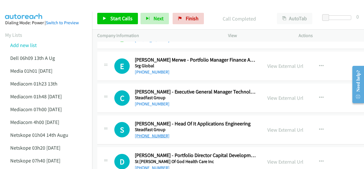
click at [152, 133] on link "+61 434 904 002" at bounding box center [152, 135] width 35 height 5
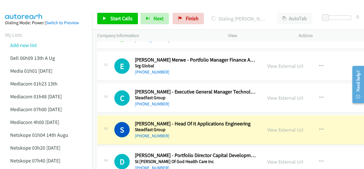
click at [34, 7] on img at bounding box center [24, 10] width 43 height 20
click at [52, 7] on div at bounding box center [179, 11] width 359 height 22
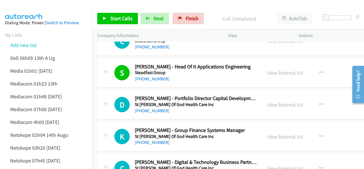
scroll to position [5122, 0]
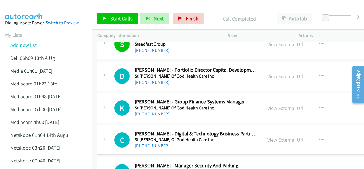
click at [152, 143] on link "+61 3 9205 6500" at bounding box center [152, 145] width 35 height 5
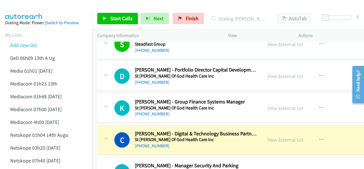
drag, startPoint x: 38, startPoint y: 11, endPoint x: 48, endPoint y: 17, distance: 12.3
click at [38, 11] on img at bounding box center [24, 10] width 43 height 20
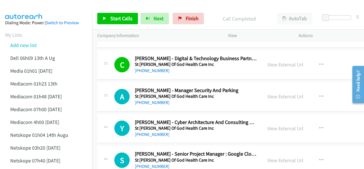
scroll to position [5207, 0]
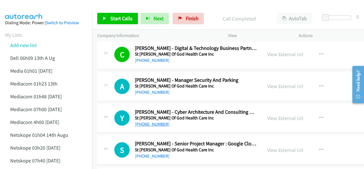
click at [152, 121] on link "+61 472 810 473" at bounding box center [152, 123] width 35 height 5
click at [36, 7] on img at bounding box center [24, 10] width 43 height 20
click at [30, 5] on img at bounding box center [24, 10] width 43 height 20
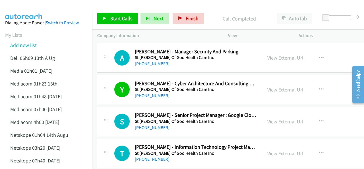
click at [43, 11] on img at bounding box center [24, 10] width 43 height 20
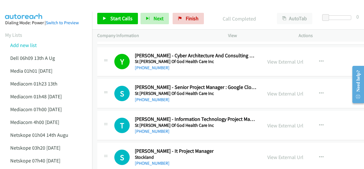
scroll to position [5264, 0]
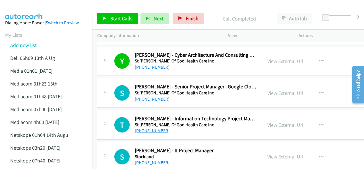
click at [154, 128] on link "+61 401 430 399" at bounding box center [152, 130] width 35 height 5
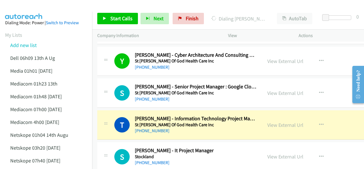
click at [41, 7] on img at bounding box center [24, 10] width 43 height 20
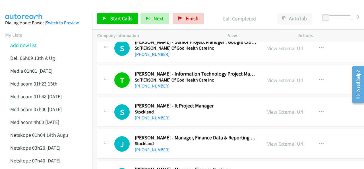
scroll to position [5321, 0]
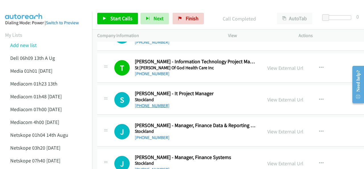
click at [150, 103] on link "+61 477 877 766" at bounding box center [152, 105] width 35 height 5
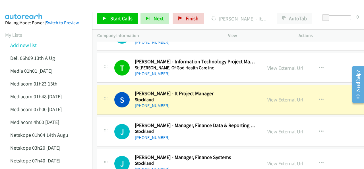
click at [32, 4] on img at bounding box center [24, 10] width 43 height 20
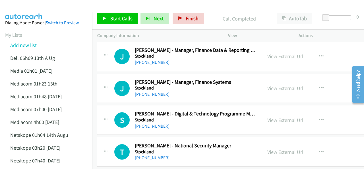
scroll to position [5406, 0]
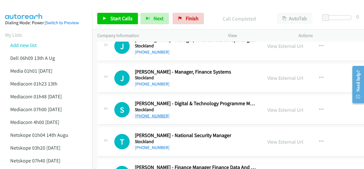
click at [149, 113] on link "+61 403 611 980" at bounding box center [152, 115] width 35 height 5
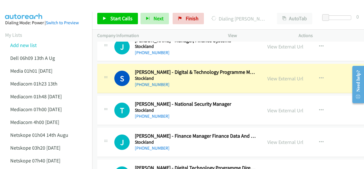
scroll to position [5435, 0]
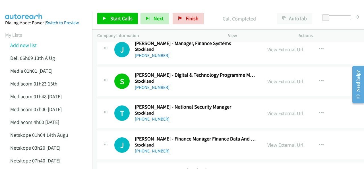
drag, startPoint x: 30, startPoint y: 7, endPoint x: 34, endPoint y: 7, distance: 3.4
click at [30, 7] on img at bounding box center [24, 10] width 43 height 20
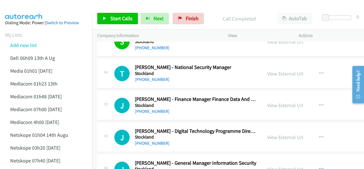
scroll to position [5492, 0]
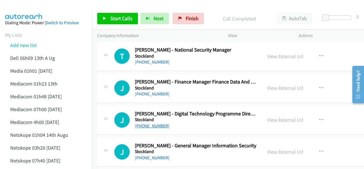
click at [144, 123] on link "+61 424 198 039" at bounding box center [152, 125] width 35 height 5
click at [35, 11] on img at bounding box center [24, 10] width 43 height 20
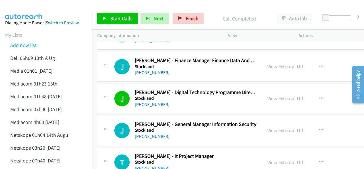
scroll to position [5520, 0]
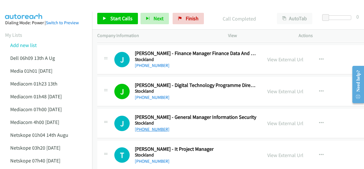
click at [146, 126] on link "+61 414 875 475" at bounding box center [152, 128] width 35 height 5
click at [36, 8] on img at bounding box center [24, 10] width 43 height 20
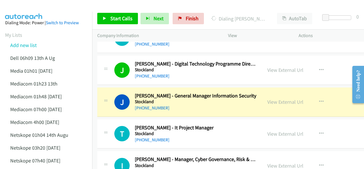
scroll to position [5549, 0]
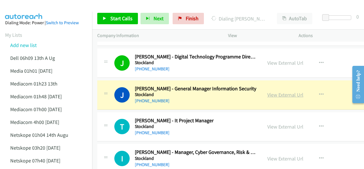
click at [268, 91] on link "View External Url" at bounding box center [285, 94] width 36 height 7
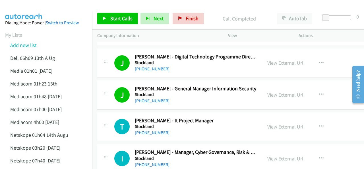
click at [44, 7] on img at bounding box center [24, 10] width 43 height 20
click at [150, 130] on link "+61 434 183 867" at bounding box center [152, 132] width 35 height 5
click at [25, 9] on img at bounding box center [24, 10] width 43 height 20
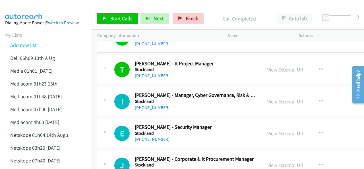
scroll to position [5634, 0]
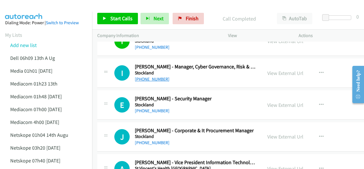
click at [151, 76] on link "+61 2 9035 4371" at bounding box center [152, 78] width 35 height 5
click at [33, 8] on img at bounding box center [24, 10] width 43 height 20
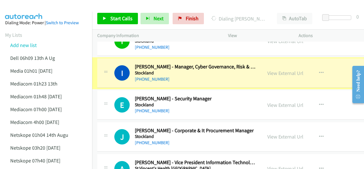
click at [270, 70] on link "View External Url" at bounding box center [285, 73] width 36 height 7
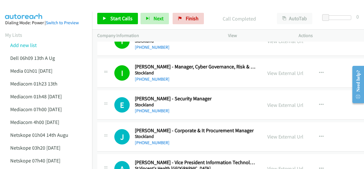
click at [28, 7] on img at bounding box center [24, 10] width 43 height 20
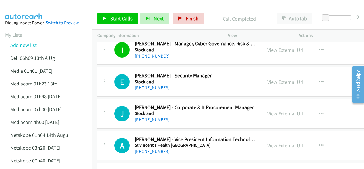
scroll to position [5691, 0]
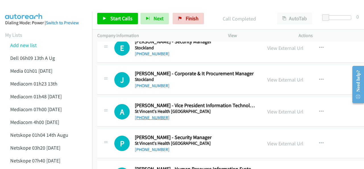
click at [153, 115] on link "+61 2 9367 1100" at bounding box center [152, 117] width 35 height 5
click at [36, 7] on img at bounding box center [24, 10] width 43 height 20
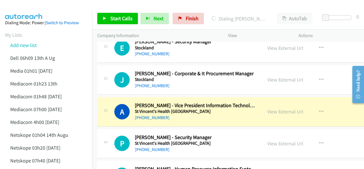
click at [31, 5] on img at bounding box center [24, 10] width 43 height 20
click at [35, 8] on img at bounding box center [24, 10] width 43 height 20
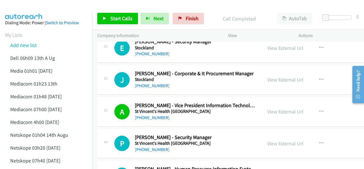
drag, startPoint x: 33, startPoint y: 11, endPoint x: 36, endPoint y: 12, distance: 3.6
click at [33, 10] on img at bounding box center [24, 10] width 43 height 20
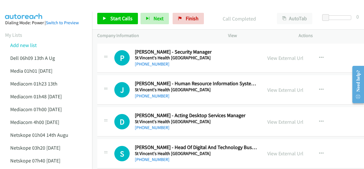
scroll to position [5805, 0]
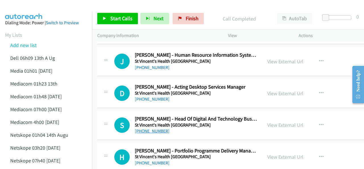
click at [151, 128] on link "+61 407 452 958" at bounding box center [152, 130] width 35 height 5
click at [24, 9] on img at bounding box center [24, 10] width 43 height 20
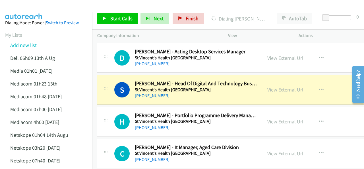
scroll to position [5833, 0]
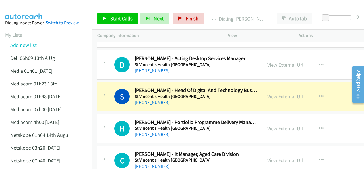
click at [47, 8] on div at bounding box center [179, 11] width 359 height 22
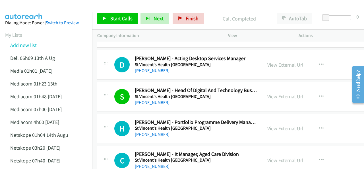
scroll to position [5862, 0]
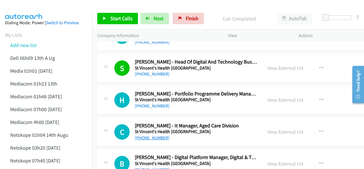
click at [149, 135] on link "+61 7 3349 9884" at bounding box center [152, 137] width 35 height 5
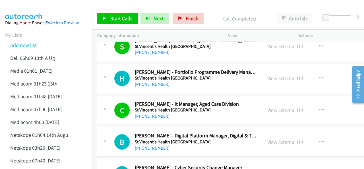
scroll to position [5919, 0]
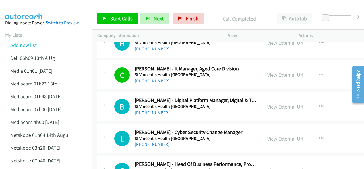
click at [147, 110] on link "+61 484 241 690" at bounding box center [152, 112] width 35 height 5
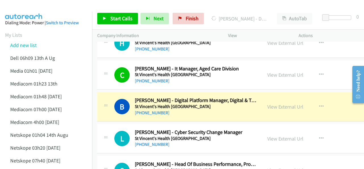
scroll to position [5947, 0]
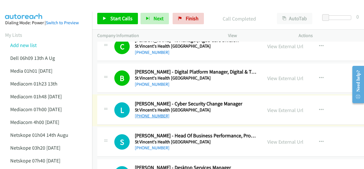
click at [151, 113] on link "+61 400 114 668" at bounding box center [152, 115] width 35 height 5
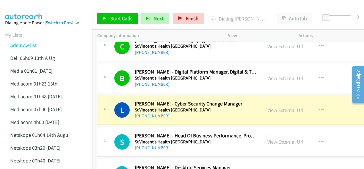
click at [43, 6] on img at bounding box center [24, 10] width 43 height 20
click at [275, 107] on link "View External Url" at bounding box center [285, 110] width 36 height 7
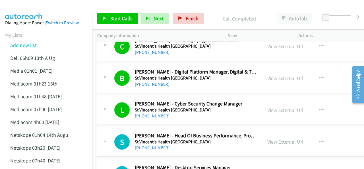
click at [31, 9] on img at bounding box center [24, 10] width 43 height 20
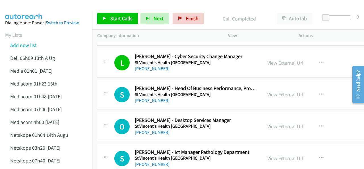
scroll to position [6004, 0]
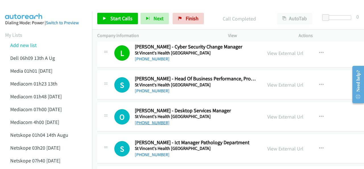
click at [153, 120] on link "+61 7 3435 7471" at bounding box center [152, 122] width 35 height 5
click at [41, 7] on img at bounding box center [24, 10] width 43 height 20
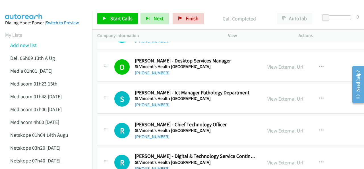
scroll to position [6061, 0]
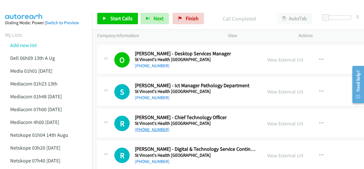
click at [156, 127] on link "+61 423 057 520" at bounding box center [152, 129] width 35 height 5
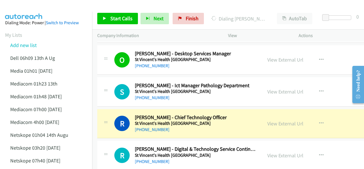
click at [29, 5] on img at bounding box center [24, 10] width 43 height 20
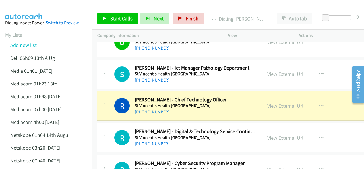
scroll to position [6089, 0]
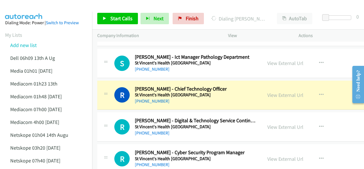
click at [58, 4] on div at bounding box center [179, 11] width 359 height 22
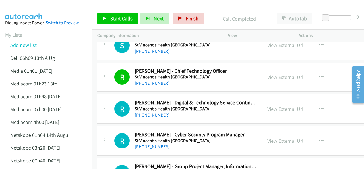
scroll to position [6118, 0]
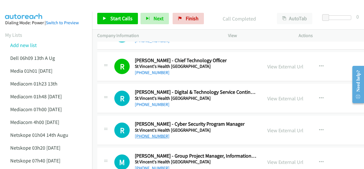
click at [151, 133] on link "+61 430 152 727" at bounding box center [152, 135] width 35 height 5
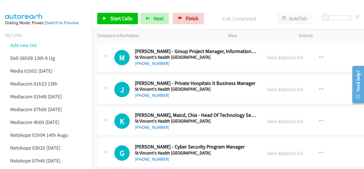
scroll to position [6232, 0]
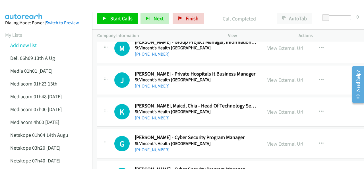
click at [154, 115] on link "+61 416 267 466" at bounding box center [152, 117] width 35 height 5
click at [28, 6] on img at bounding box center [24, 10] width 43 height 20
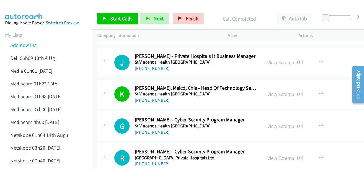
scroll to position [6260, 0]
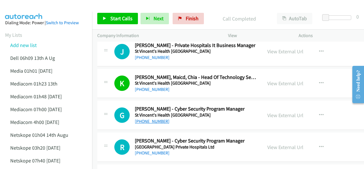
click at [143, 118] on link "+61 3 9231 2211" at bounding box center [152, 120] width 35 height 5
click at [43, 9] on img at bounding box center [24, 10] width 43 height 20
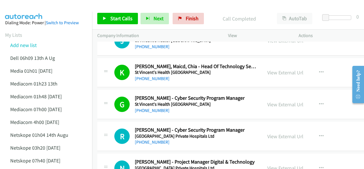
scroll to position [6288, 0]
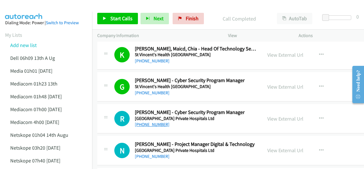
click at [155, 122] on link "+61 411 185 299" at bounding box center [152, 124] width 35 height 5
click at [40, 6] on img at bounding box center [24, 10] width 43 height 20
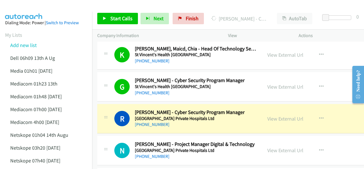
drag, startPoint x: 32, startPoint y: 7, endPoint x: 38, endPoint y: 11, distance: 6.9
click at [32, 7] on img at bounding box center [24, 10] width 43 height 20
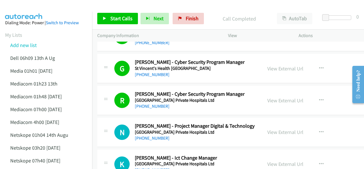
scroll to position [6317, 0]
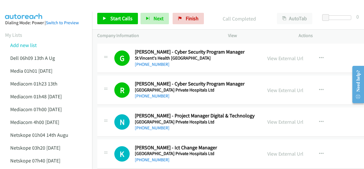
drag, startPoint x: 144, startPoint y: 108, endPoint x: 168, endPoint y: 99, distance: 25.0
click at [155, 125] on link "+61 451 835 562" at bounding box center [152, 127] width 35 height 5
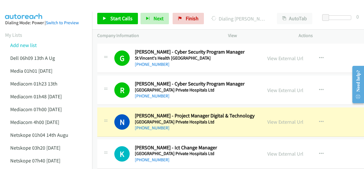
click at [42, 9] on img at bounding box center [24, 10] width 43 height 20
click at [271, 118] on link "View External Url" at bounding box center [285, 121] width 36 height 7
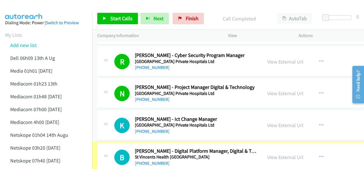
scroll to position [6345, 6]
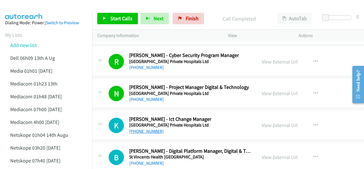
click at [148, 128] on link "+61 417 253 022" at bounding box center [146, 130] width 35 height 5
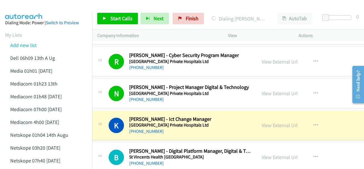
click at [38, 10] on img at bounding box center [24, 10] width 43 height 20
click at [264, 122] on link "View External Url" at bounding box center [280, 125] width 36 height 7
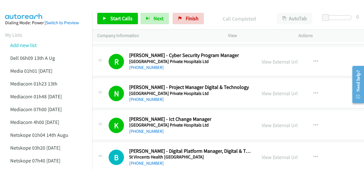
scroll to position [6374, 6]
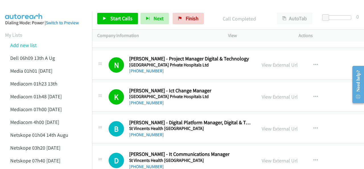
click at [43, 7] on img at bounding box center [24, 10] width 43 height 20
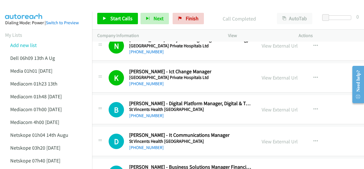
scroll to position [6402, 6]
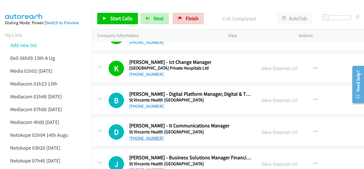
click at [145, 135] on link "+61 419 461 488" at bounding box center [146, 137] width 35 height 5
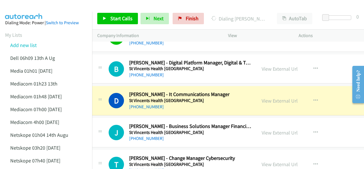
scroll to position [6459, 6]
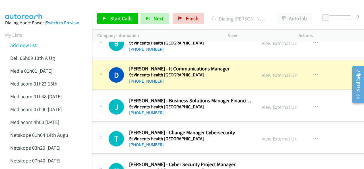
click at [29, 7] on img at bounding box center [24, 10] width 43 height 20
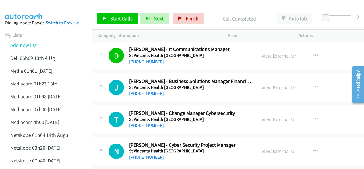
scroll to position [6488, 6]
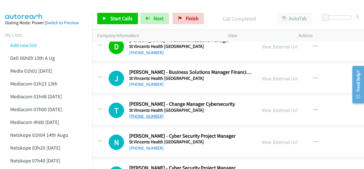
click at [139, 113] on link "+61 431 416 860" at bounding box center [146, 115] width 35 height 5
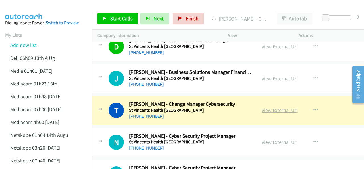
click at [262, 107] on link "View External Url" at bounding box center [280, 110] width 36 height 7
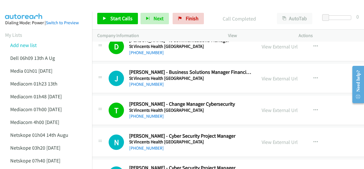
click at [36, 9] on img at bounding box center [24, 10] width 43 height 20
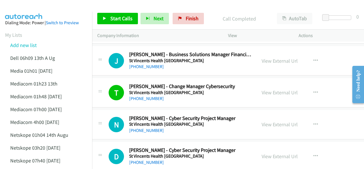
scroll to position [6516, 6]
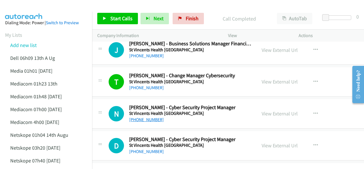
click at [143, 117] on link "+61 412 572 364" at bounding box center [146, 119] width 35 height 5
click at [50, 9] on div at bounding box center [179, 11] width 359 height 22
click at [44, 6] on img at bounding box center [24, 10] width 43 height 20
click at [151, 149] on link "+61 400 840 016" at bounding box center [146, 151] width 35 height 5
drag, startPoint x: 28, startPoint y: 8, endPoint x: 35, endPoint y: 11, distance: 8.0
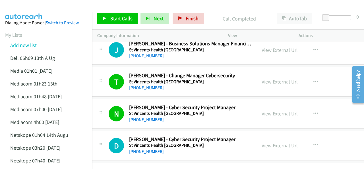
click at [28, 8] on img at bounding box center [24, 10] width 43 height 20
click at [40, 8] on img at bounding box center [24, 10] width 43 height 20
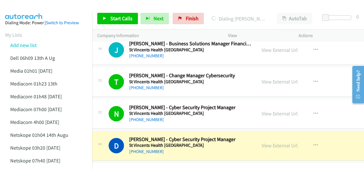
scroll to position [6545, 6]
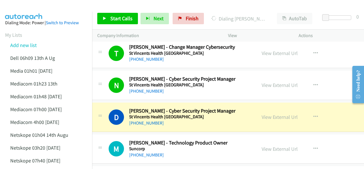
click at [52, 10] on div at bounding box center [179, 11] width 359 height 22
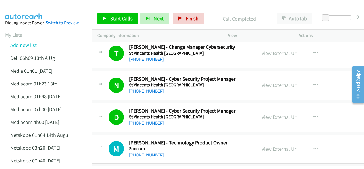
scroll to position [6573, 6]
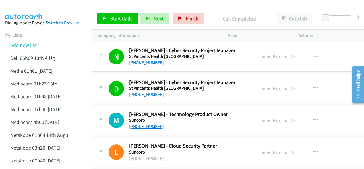
click at [137, 123] on link "+61 8 9470 5644" at bounding box center [146, 125] width 35 height 5
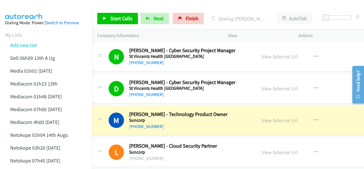
drag, startPoint x: 262, startPoint y: 100, endPoint x: 259, endPoint y: 145, distance: 45.1
click at [262, 117] on link "View External Url" at bounding box center [280, 120] width 36 height 7
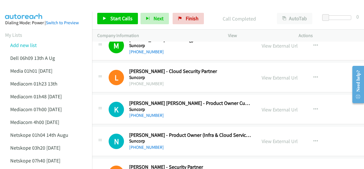
scroll to position [6658, 6]
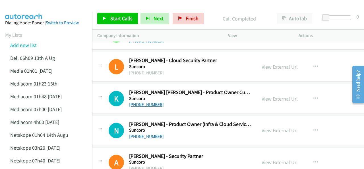
click at [142, 102] on link "+61 421 057 353" at bounding box center [146, 104] width 35 height 5
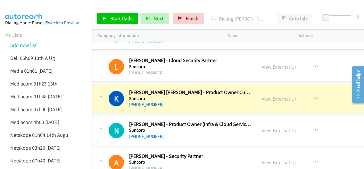
click at [39, 6] on img at bounding box center [24, 10] width 43 height 20
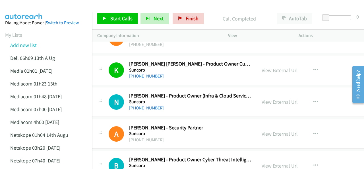
scroll to position [6715, 6]
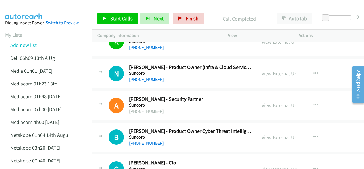
click at [142, 140] on link "+61 448 746 983" at bounding box center [146, 142] width 35 height 5
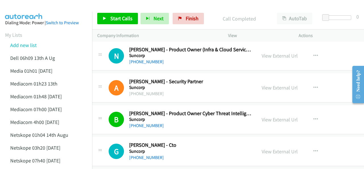
scroll to position [6744, 6]
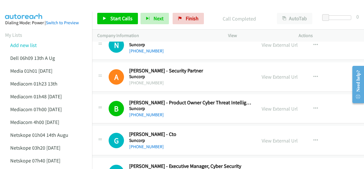
click at [38, 7] on img at bounding box center [24, 10] width 43 height 20
click at [147, 144] on link "+61 7 3362 1712" at bounding box center [146, 146] width 35 height 5
click at [31, 9] on img at bounding box center [24, 10] width 43 height 20
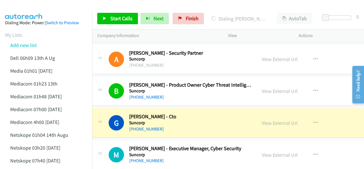
scroll to position [6772, 6]
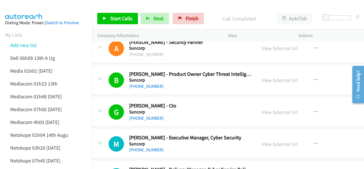
scroll to position [6801, 6]
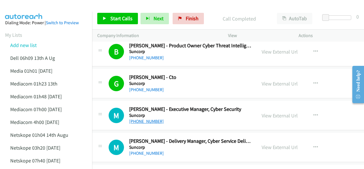
click at [149, 118] on link "+61 2 8885 3941" at bounding box center [146, 120] width 35 height 5
click at [37, 5] on img at bounding box center [24, 10] width 43 height 20
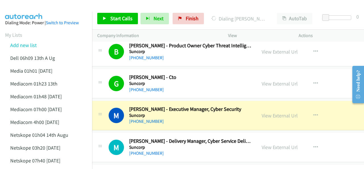
click at [32, 6] on img at bounding box center [24, 10] width 43 height 20
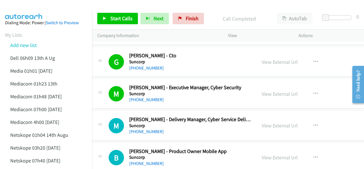
scroll to position [6829, 6]
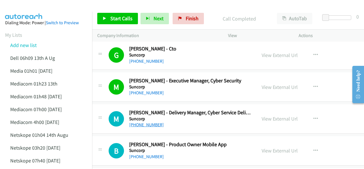
click at [144, 122] on link "+61 7 3232 4775" at bounding box center [146, 124] width 35 height 5
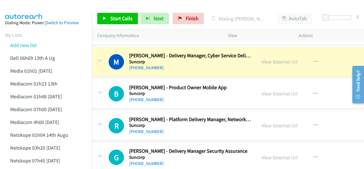
scroll to position [6858, 6]
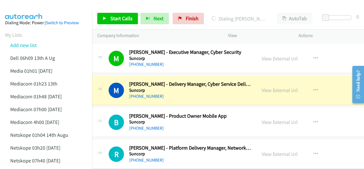
click at [30, 8] on img at bounding box center [24, 10] width 43 height 20
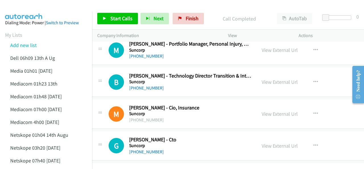
scroll to position [7085, 6]
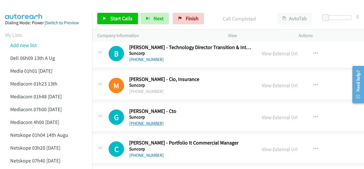
click at [148, 120] on link "+61 2 8767 1219" at bounding box center [146, 122] width 35 height 5
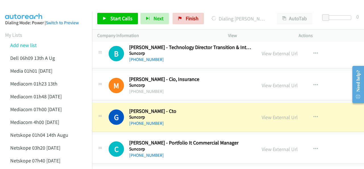
click at [38, 7] on img at bounding box center [24, 10] width 43 height 20
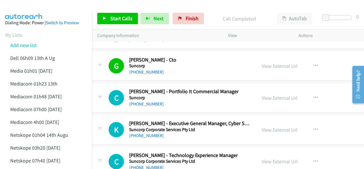
scroll to position [7142, 6]
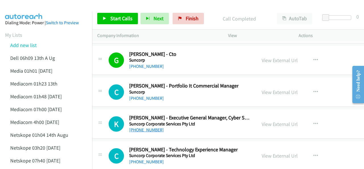
click at [152, 127] on link "+61 475 951 366" at bounding box center [146, 129] width 35 height 5
click at [32, 8] on img at bounding box center [24, 10] width 43 height 20
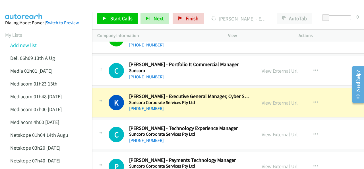
scroll to position [7171, 6]
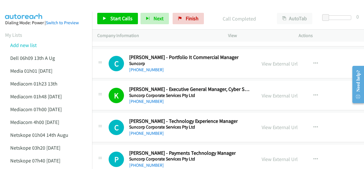
click at [33, 5] on img at bounding box center [24, 10] width 43 height 20
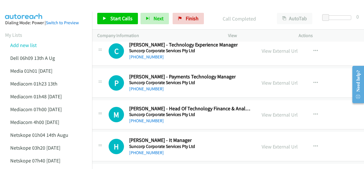
scroll to position [7256, 6]
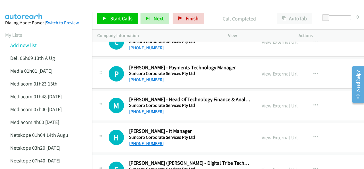
click at [147, 141] on link "+61 423 766 165" at bounding box center [146, 143] width 35 height 5
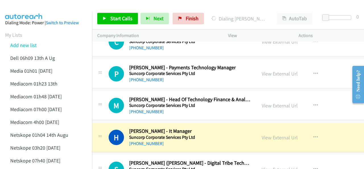
click at [37, 10] on img at bounding box center [24, 10] width 43 height 20
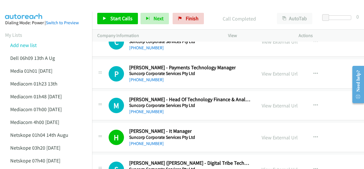
click at [38, 4] on img at bounding box center [24, 10] width 43 height 20
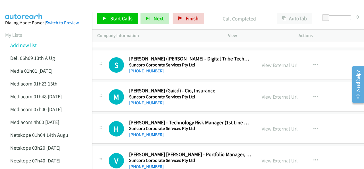
scroll to position [7370, 6]
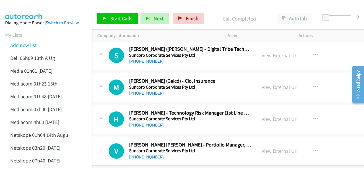
click at [143, 122] on link "+61 413 797 672" at bounding box center [146, 124] width 35 height 5
click at [53, 6] on div at bounding box center [179, 11] width 359 height 22
click at [26, 7] on img at bounding box center [24, 10] width 43 height 20
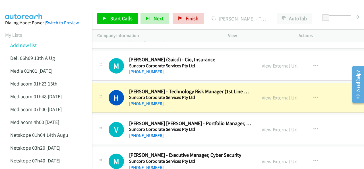
scroll to position [7398, 6]
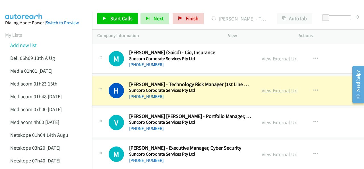
click at [268, 87] on link "View External Url" at bounding box center [280, 90] width 36 height 7
click at [22, 7] on img at bounding box center [24, 10] width 43 height 20
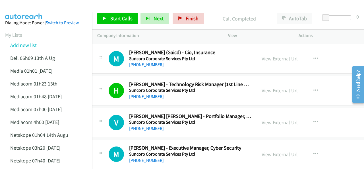
scroll to position [7427, 6]
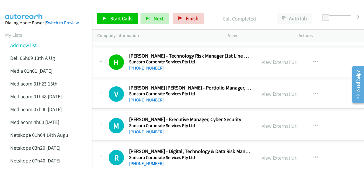
click at [152, 129] on link "+61 438 229 070" at bounding box center [146, 131] width 35 height 5
click at [33, 8] on img at bounding box center [24, 10] width 43 height 20
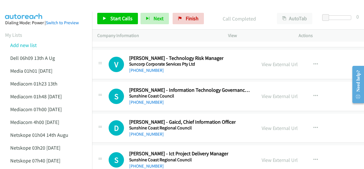
scroll to position [7597, 6]
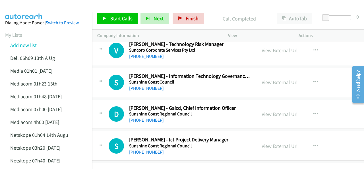
click at [150, 149] on link "+61 7 5475 8739" at bounding box center [146, 151] width 35 height 5
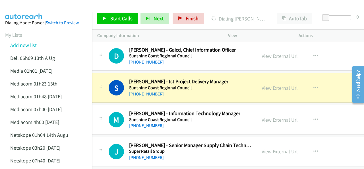
scroll to position [7654, 6]
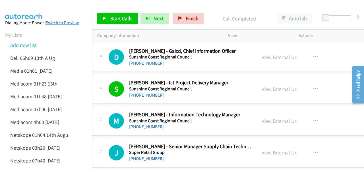
drag, startPoint x: 34, startPoint y: 12, endPoint x: 65, endPoint y: 25, distance: 33.8
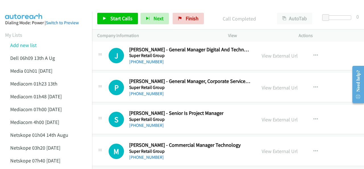
scroll to position [7825, 6]
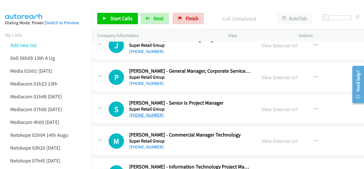
click at [145, 112] on link "+61 409 248 967" at bounding box center [146, 114] width 35 height 5
drag, startPoint x: 47, startPoint y: 8, endPoint x: 52, endPoint y: 8, distance: 4.8
click at [47, 8] on div at bounding box center [179, 11] width 359 height 22
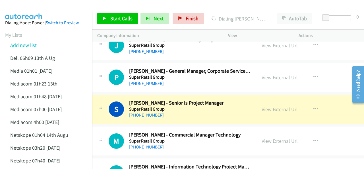
click at [27, 9] on img at bounding box center [24, 10] width 43 height 20
drag, startPoint x: 41, startPoint y: 8, endPoint x: 111, endPoint y: 32, distance: 73.9
click at [41, 7] on img at bounding box center [24, 10] width 43 height 20
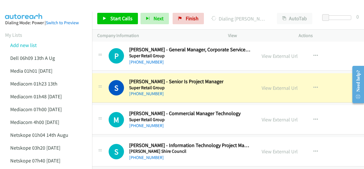
scroll to position [7853, 6]
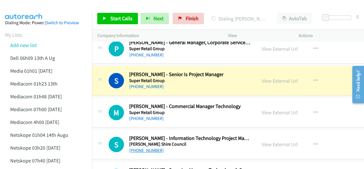
click at [156, 147] on link "+61 434 941 336" at bounding box center [146, 149] width 35 height 5
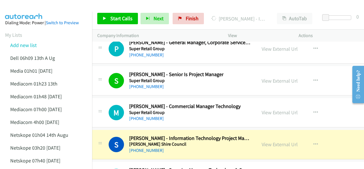
click at [50, 11] on div at bounding box center [179, 11] width 359 height 22
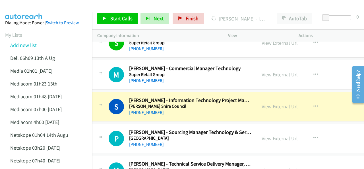
scroll to position [7892, 6]
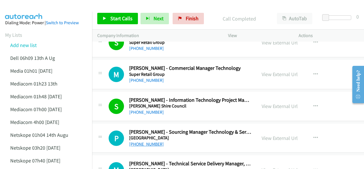
click at [144, 141] on link "+61 419 281 140" at bounding box center [146, 143] width 35 height 5
click at [51, 8] on div at bounding box center [179, 11] width 359 height 22
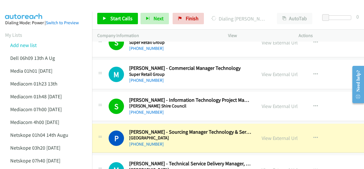
click at [46, 10] on div at bounding box center [179, 11] width 359 height 22
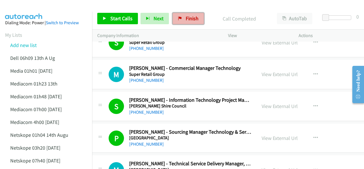
click at [181, 19] on link "Finish" at bounding box center [188, 18] width 31 height 11
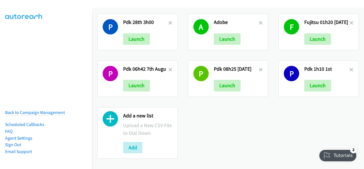
click at [116, 141] on div at bounding box center [110, 132] width 15 height 41
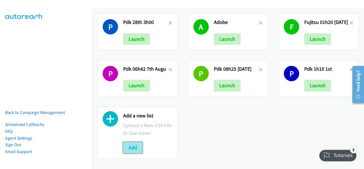
click at [130, 143] on button "Add" at bounding box center [132, 147] width 19 height 11
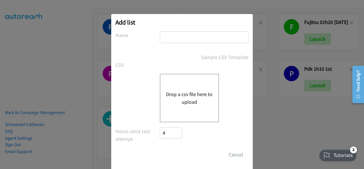
paste input "adobe 08"
type input "adobe 08"
click at [183, 102] on button "Drop a csv file here to upload" at bounding box center [189, 97] width 47 height 15
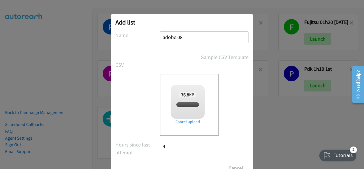
checkbox input "true"
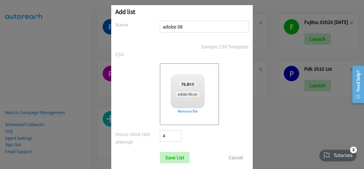
scroll to position [23, 0]
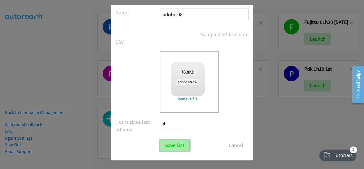
click at [167, 143] on input "Save List" at bounding box center [175, 144] width 30 height 11
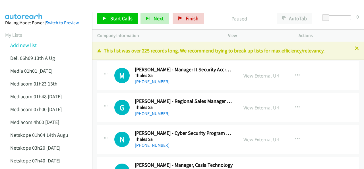
click at [121, 18] on span "Start Calls" at bounding box center [121, 18] width 22 height 7
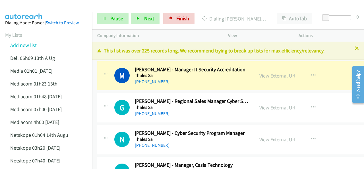
click at [40, 9] on img at bounding box center [24, 10] width 43 height 20
click at [112, 17] on span "Pause" at bounding box center [116, 18] width 13 height 7
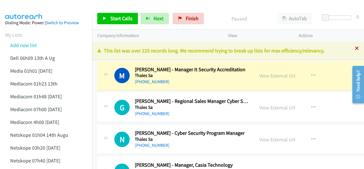
click at [355, 49] on icon at bounding box center [357, 49] width 4 height 4
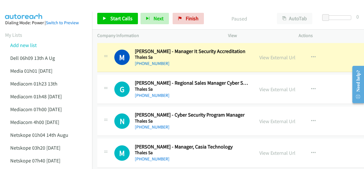
click at [37, 4] on img at bounding box center [24, 10] width 43 height 20
drag, startPoint x: 36, startPoint y: 11, endPoint x: 67, endPoint y: 28, distance: 35.3
click at [36, 11] on img at bounding box center [24, 10] width 43 height 20
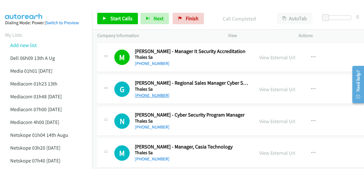
click at [146, 95] on link "+61 401 319 351" at bounding box center [152, 94] width 35 height 5
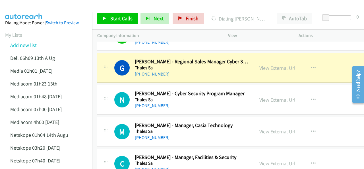
scroll to position [28, 0]
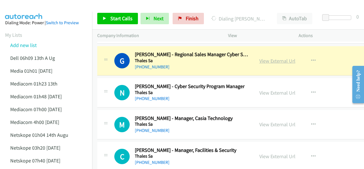
click at [262, 60] on link "View External Url" at bounding box center [278, 60] width 36 height 7
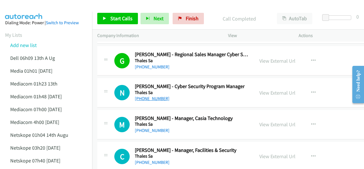
click at [149, 98] on link "+61 439 661 396" at bounding box center [152, 98] width 35 height 5
drag, startPoint x: 33, startPoint y: 6, endPoint x: 117, endPoint y: 18, distance: 84.5
click at [34, 6] on img at bounding box center [24, 10] width 43 height 20
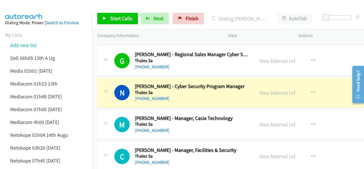
click at [41, 8] on img at bounding box center [24, 10] width 43 height 20
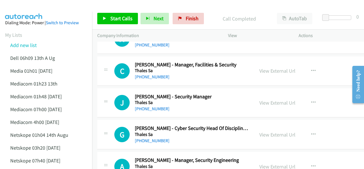
scroll to position [142, 0]
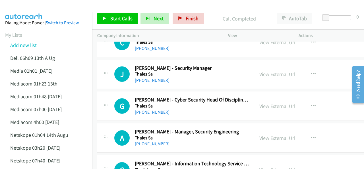
click at [155, 112] on link "+61 403 051 614" at bounding box center [152, 111] width 35 height 5
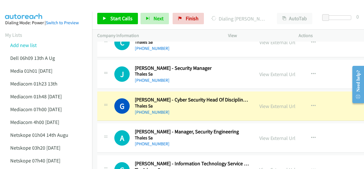
click at [35, 5] on img at bounding box center [24, 10] width 43 height 20
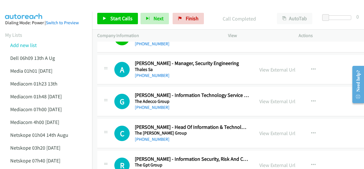
scroll to position [228, 0]
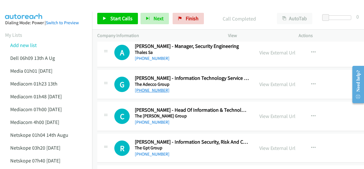
click at [154, 90] on link "+61 411 662 625" at bounding box center [152, 89] width 35 height 5
click at [36, 11] on img at bounding box center [24, 10] width 43 height 20
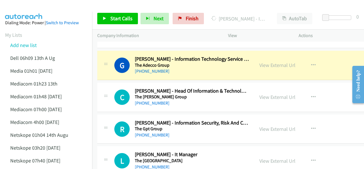
scroll to position [256, 0]
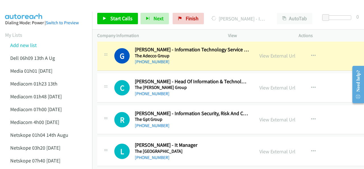
click at [46, 7] on div at bounding box center [179, 11] width 359 height 22
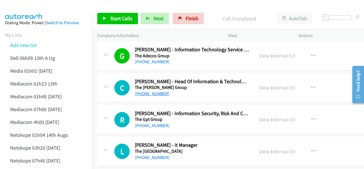
click at [155, 92] on link "+61 7 3859 9222" at bounding box center [152, 93] width 35 height 5
click at [25, 5] on img at bounding box center [24, 10] width 43 height 20
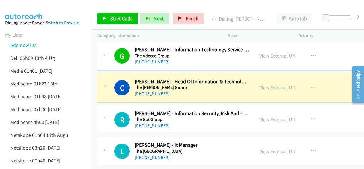
click at [41, 10] on img at bounding box center [24, 10] width 43 height 20
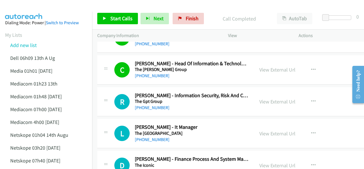
scroll to position [285, 0]
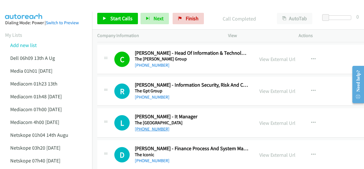
click at [148, 127] on link "+61 2 9843 0555" at bounding box center [152, 128] width 35 height 5
click at [49, 8] on div at bounding box center [179, 11] width 359 height 22
click at [34, 7] on img at bounding box center [24, 10] width 43 height 20
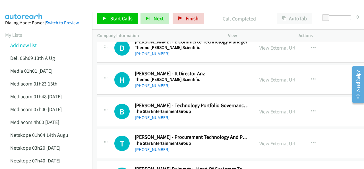
scroll to position [455, 0]
click at [153, 83] on link "+61 400 260 301" at bounding box center [152, 85] width 35 height 5
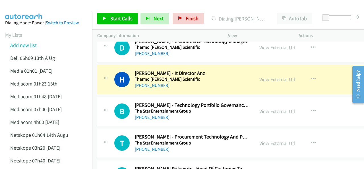
click at [12, 9] on img at bounding box center [24, 10] width 43 height 20
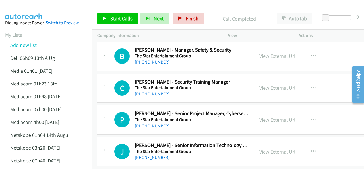
scroll to position [825, 0]
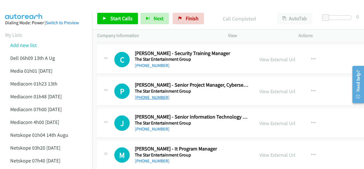
click at [154, 94] on link "+61 412 525 664" at bounding box center [152, 96] width 35 height 5
click at [44, 7] on img at bounding box center [24, 10] width 43 height 20
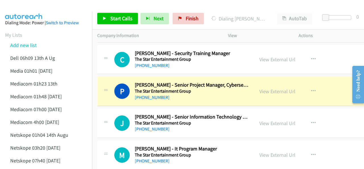
drag, startPoint x: 29, startPoint y: 6, endPoint x: 32, endPoint y: 7, distance: 3.7
click at [29, 6] on img at bounding box center [24, 10] width 43 height 20
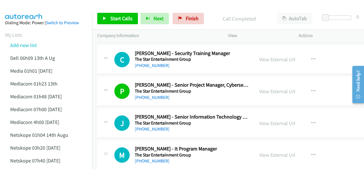
scroll to position [854, 0]
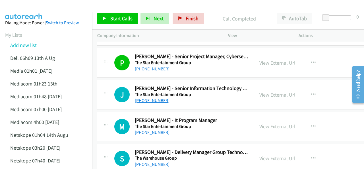
click at [147, 98] on link "+61 410 418 934" at bounding box center [152, 100] width 35 height 5
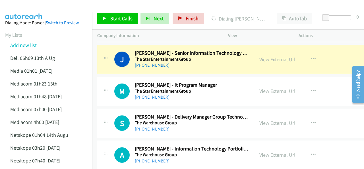
scroll to position [882, 0]
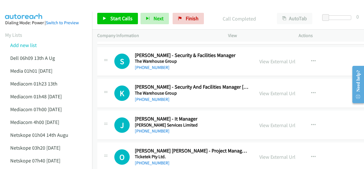
scroll to position [1024, 0]
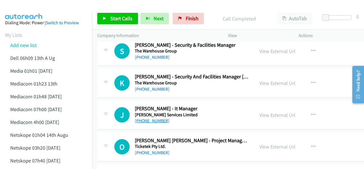
click at [150, 118] on link "+61 409 909 319" at bounding box center [152, 120] width 35 height 5
click at [26, 7] on img at bounding box center [24, 10] width 43 height 20
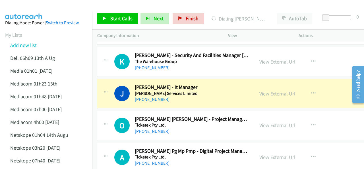
scroll to position [1053, 0]
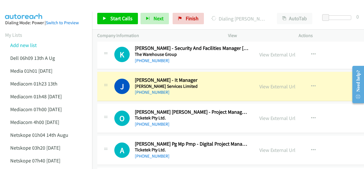
click at [39, 5] on img at bounding box center [24, 10] width 43 height 20
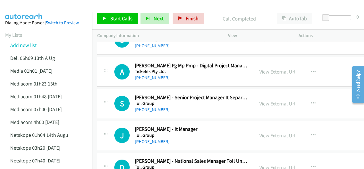
scroll to position [1138, 0]
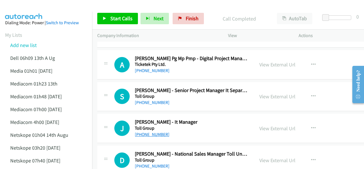
click at [158, 131] on link "+61 1800 531 951" at bounding box center [152, 133] width 35 height 5
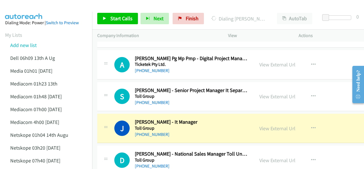
drag, startPoint x: 36, startPoint y: 5, endPoint x: 39, endPoint y: 5, distance: 3.5
click at [36, 5] on img at bounding box center [24, 10] width 43 height 20
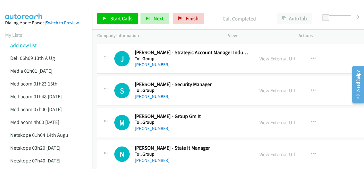
scroll to position [1280, 0]
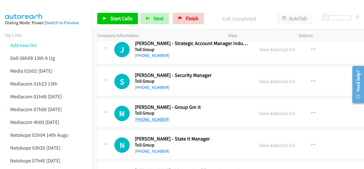
click at [155, 116] on link "+61 3 8710 0808" at bounding box center [152, 118] width 35 height 5
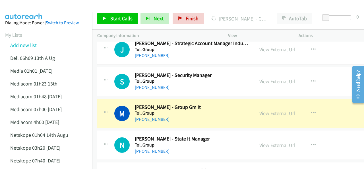
drag, startPoint x: 41, startPoint y: 9, endPoint x: 49, endPoint y: 15, distance: 10.1
click at [41, 9] on img at bounding box center [24, 10] width 43 height 20
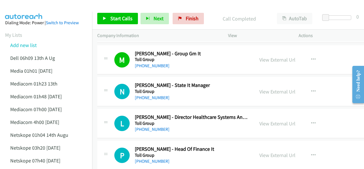
scroll to position [1337, 0]
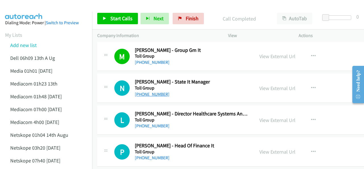
click at [156, 91] on link "+61 3 9694 2888" at bounding box center [152, 93] width 35 height 5
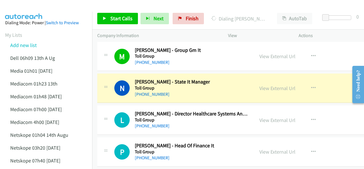
drag, startPoint x: 29, startPoint y: 9, endPoint x: 43, endPoint y: 9, distance: 13.9
click at [29, 9] on img at bounding box center [24, 10] width 43 height 20
click at [36, 9] on img at bounding box center [24, 10] width 43 height 20
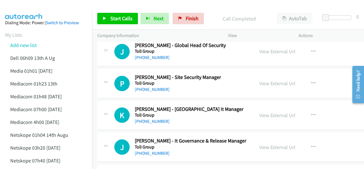
scroll to position [1480, 0]
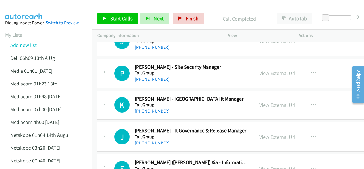
click at [160, 108] on link "+61 7 3121 1136" at bounding box center [152, 110] width 35 height 5
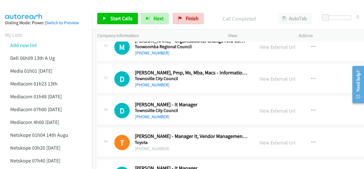
scroll to position [1650, 0]
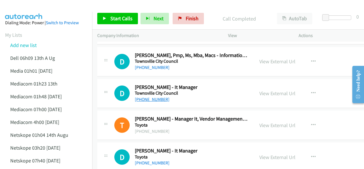
click at [155, 96] on link "+61 455 666 375" at bounding box center [152, 98] width 35 height 5
click at [36, 9] on img at bounding box center [24, 10] width 43 height 20
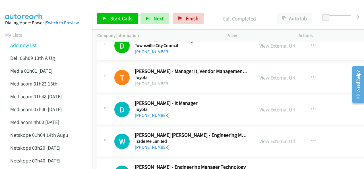
scroll to position [1707, 0]
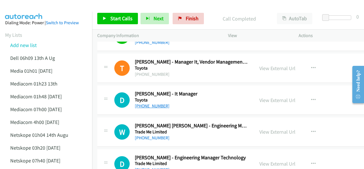
click at [152, 103] on link "+64 9 375 8700" at bounding box center [152, 105] width 35 height 5
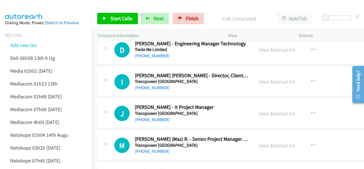
scroll to position [1850, 0]
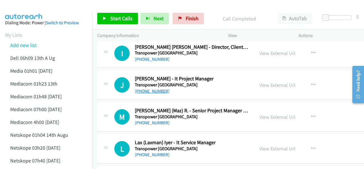
click at [151, 88] on link "+61 410 791 109" at bounding box center [152, 90] width 35 height 5
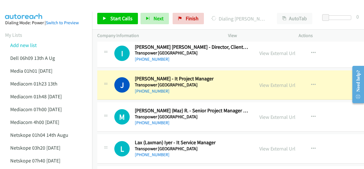
click at [40, 8] on img at bounding box center [24, 10] width 43 height 20
click at [262, 82] on link "View External Url" at bounding box center [278, 85] width 36 height 7
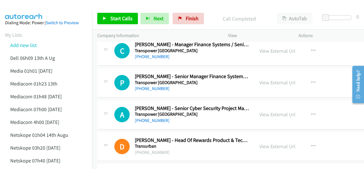
scroll to position [2276, 0]
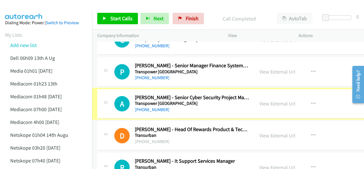
click at [150, 107] on link "+61 438 250 565" at bounding box center [152, 109] width 35 height 5
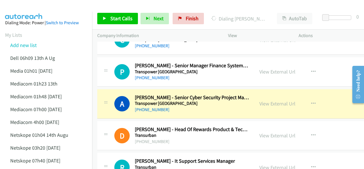
click at [22, 11] on img at bounding box center [24, 10] width 43 height 20
click at [57, 7] on div at bounding box center [179, 11] width 359 height 22
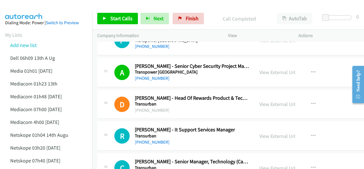
scroll to position [2305, 0]
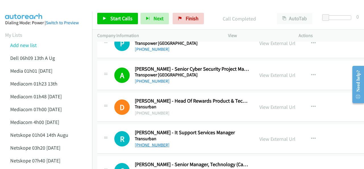
click at [150, 142] on link "+61 3 8656 8288" at bounding box center [152, 144] width 35 height 5
drag, startPoint x: 23, startPoint y: 7, endPoint x: 29, endPoint y: 9, distance: 6.0
click at [23, 7] on img at bounding box center [24, 10] width 43 height 20
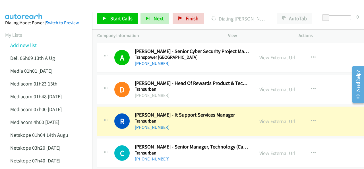
scroll to position [2333, 0]
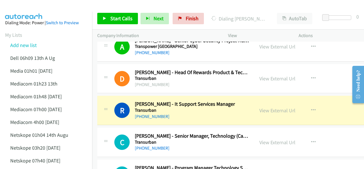
click at [38, 5] on img at bounding box center [24, 10] width 43 height 20
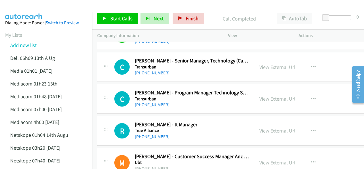
scroll to position [2419, 0]
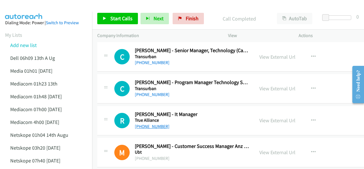
click at [147, 123] on link "+61 419 144 877" at bounding box center [152, 125] width 35 height 5
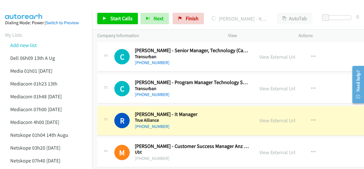
click at [29, 8] on img at bounding box center [24, 10] width 43 height 20
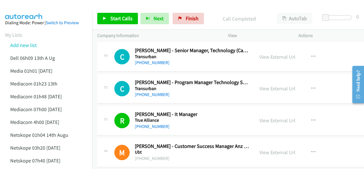
click at [42, 9] on img at bounding box center [24, 10] width 43 height 20
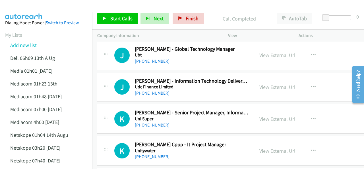
scroll to position [2703, 0]
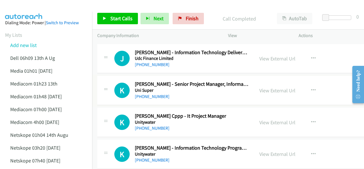
drag, startPoint x: 151, startPoint y: 86, endPoint x: 190, endPoint y: 83, distance: 39.4
click at [153, 94] on link "+61 488 550 403" at bounding box center [152, 96] width 35 height 5
click at [28, 10] on img at bounding box center [24, 10] width 43 height 20
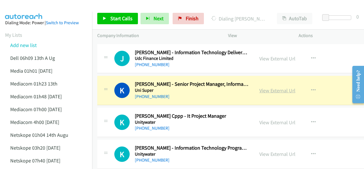
click at [260, 87] on link "View External Url" at bounding box center [278, 90] width 36 height 7
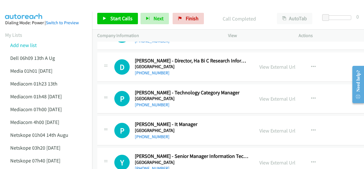
scroll to position [3187, 0]
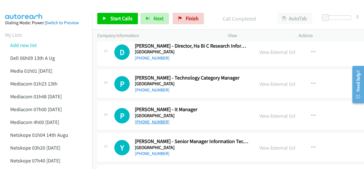
click at [149, 119] on link "+61 3 8344 8181" at bounding box center [152, 121] width 35 height 5
click at [44, 7] on img at bounding box center [24, 10] width 43 height 20
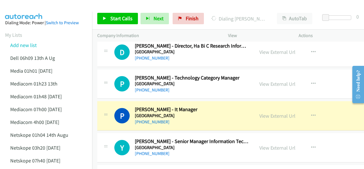
drag, startPoint x: 33, startPoint y: 7, endPoint x: 61, endPoint y: 13, distance: 28.4
click at [33, 7] on img at bounding box center [24, 10] width 43 height 20
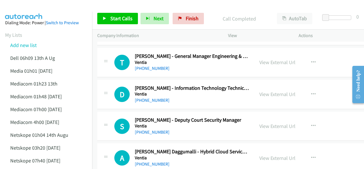
scroll to position [3756, 0]
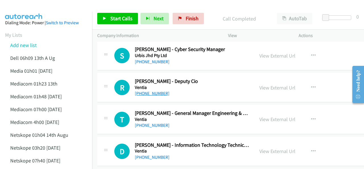
click at [153, 90] on link "+61 2 9413 0313" at bounding box center [152, 92] width 35 height 5
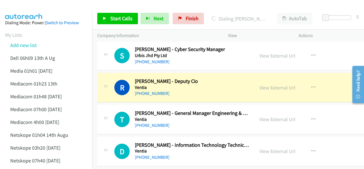
click at [40, 6] on img at bounding box center [24, 10] width 43 height 20
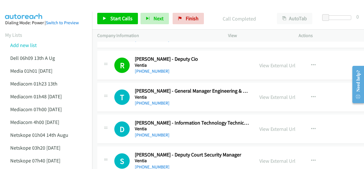
scroll to position [3784, 0]
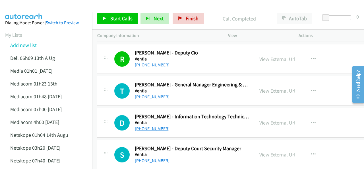
click at [151, 126] on link "+61 439 990 285" at bounding box center [152, 128] width 35 height 5
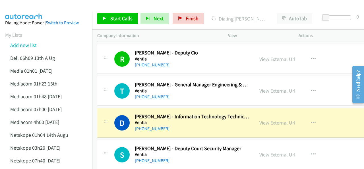
drag, startPoint x: 28, startPoint y: 8, endPoint x: 47, endPoint y: 10, distance: 18.9
click at [28, 8] on img at bounding box center [24, 10] width 43 height 20
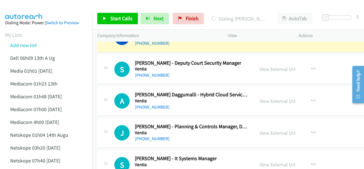
scroll to position [3841, 0]
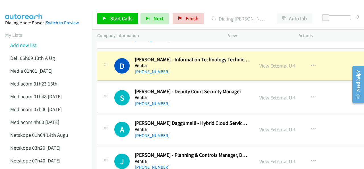
drag, startPoint x: 51, startPoint y: 12, endPoint x: 62, endPoint y: 17, distance: 12.6
click at [51, 11] on main "Start Calls Pause Next Finish Dialing Dylan Ashton - Information Technology Tec…" at bounding box center [182, 13] width 364 height 27
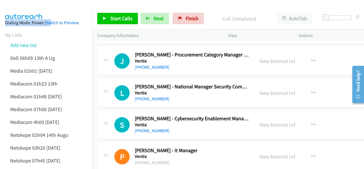
scroll to position [4268, 0]
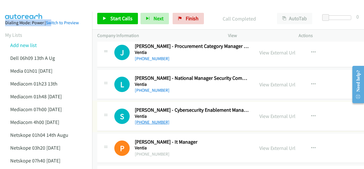
click at [155, 119] on link "+61 407 537 273" at bounding box center [152, 121] width 35 height 5
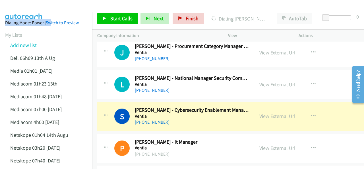
click at [35, 7] on img at bounding box center [24, 10] width 43 height 20
click at [42, 7] on img at bounding box center [24, 10] width 43 height 20
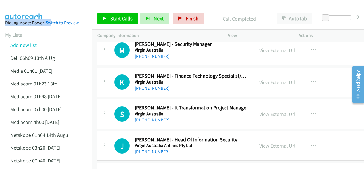
scroll to position [4610, 0]
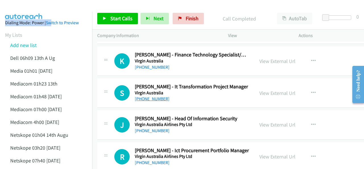
click at [147, 96] on link "+61 402 368 743" at bounding box center [152, 98] width 35 height 5
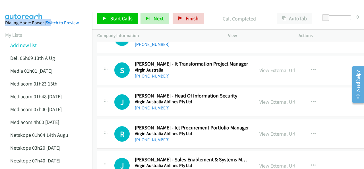
scroll to position [4638, 0]
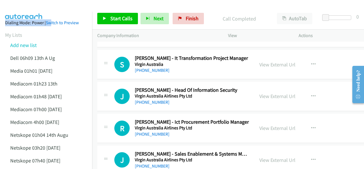
click at [35, 6] on img at bounding box center [24, 10] width 43 height 20
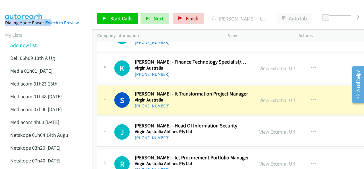
scroll to position [4610, 0]
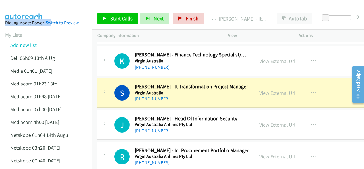
click at [44, 7] on img at bounding box center [24, 10] width 43 height 20
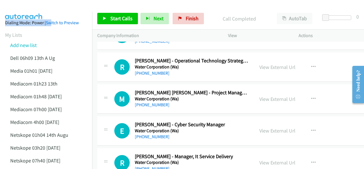
scroll to position [5947, 0]
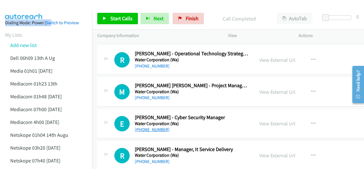
click at [146, 127] on link "+61 406 859 838" at bounding box center [152, 129] width 35 height 5
click at [29, 5] on img at bounding box center [24, 10] width 43 height 20
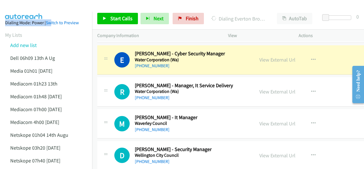
scroll to position [6004, 0]
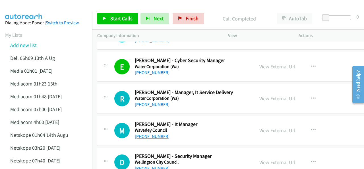
click at [152, 133] on link "+61 2 9387 6733" at bounding box center [152, 135] width 35 height 5
drag, startPoint x: 22, startPoint y: 8, endPoint x: 25, endPoint y: 8, distance: 3.1
click at [22, 8] on img at bounding box center [24, 10] width 43 height 20
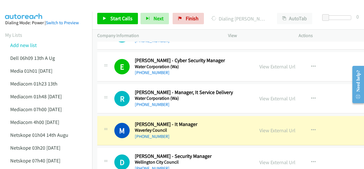
drag, startPoint x: 39, startPoint y: 11, endPoint x: 45, endPoint y: 13, distance: 6.6
click at [39, 11] on img at bounding box center [24, 10] width 43 height 20
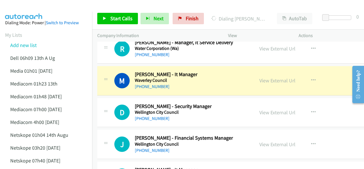
scroll to position [6061, 0]
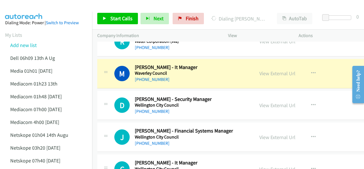
click at [28, 8] on img at bounding box center [24, 10] width 43 height 20
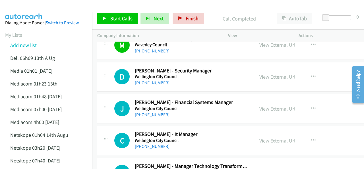
scroll to position [6118, 0]
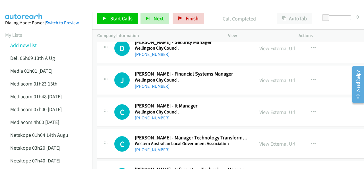
click at [146, 115] on link "+64 4 499 4444" at bounding box center [152, 117] width 35 height 5
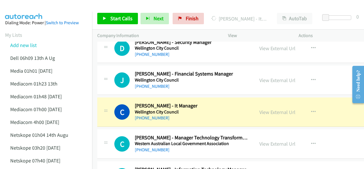
click at [42, 9] on img at bounding box center [24, 10] width 43 height 20
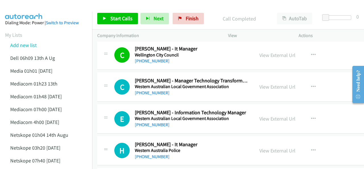
scroll to position [6203, 0]
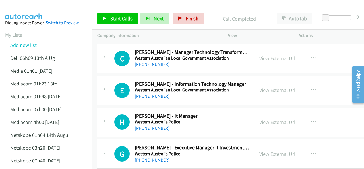
click at [161, 125] on link "+61 8 9222 1277" at bounding box center [152, 127] width 35 height 5
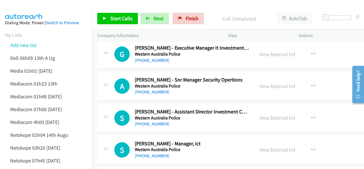
scroll to position [6317, 0]
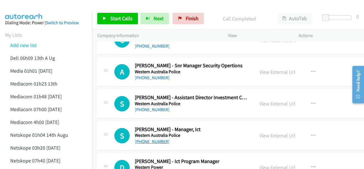
click at [153, 139] on link "+61 475 838 524" at bounding box center [152, 141] width 35 height 5
click at [32, 7] on img at bounding box center [24, 10] width 43 height 20
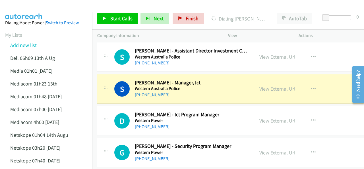
scroll to position [6374, 0]
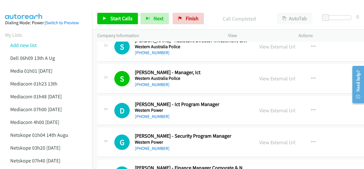
click at [39, 8] on img at bounding box center [24, 10] width 43 height 20
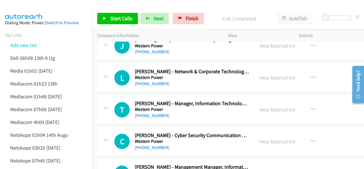
scroll to position [6545, 0]
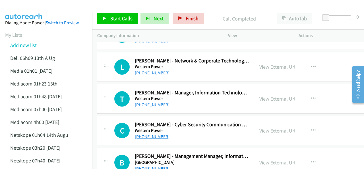
click at [154, 134] on link "+61 405 885 311" at bounding box center [152, 136] width 35 height 5
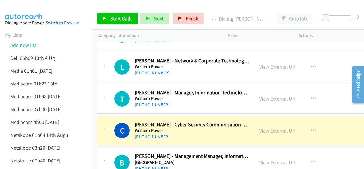
click at [36, 7] on img at bounding box center [24, 10] width 43 height 20
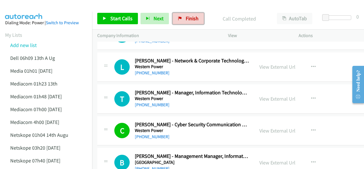
click at [186, 18] on span "Finish" at bounding box center [192, 18] width 13 height 7
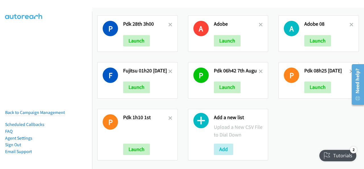
scroll to position [192, 0]
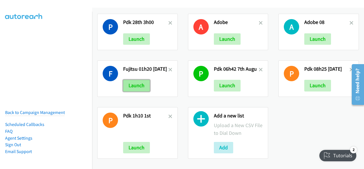
click at [137, 83] on button "Launch" at bounding box center [136, 85] width 27 height 11
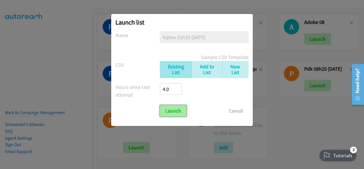
click at [175, 112] on input "Launch" at bounding box center [173, 110] width 27 height 11
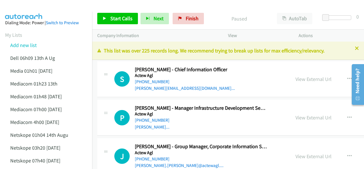
scroll to position [228, 0]
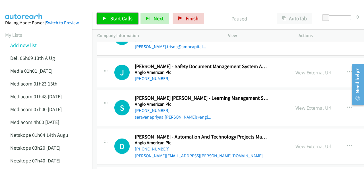
click at [113, 22] on link "Start Calls" at bounding box center [117, 18] width 41 height 11
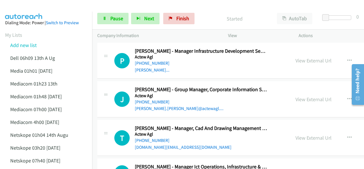
scroll to position [0, 0]
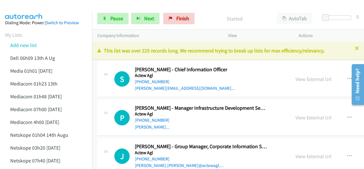
click at [21, 8] on img at bounding box center [24, 10] width 43 height 20
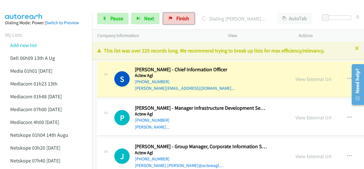
click at [174, 17] on link "Finish" at bounding box center [178, 18] width 31 height 11
